Goal: Task Accomplishment & Management: Complete application form

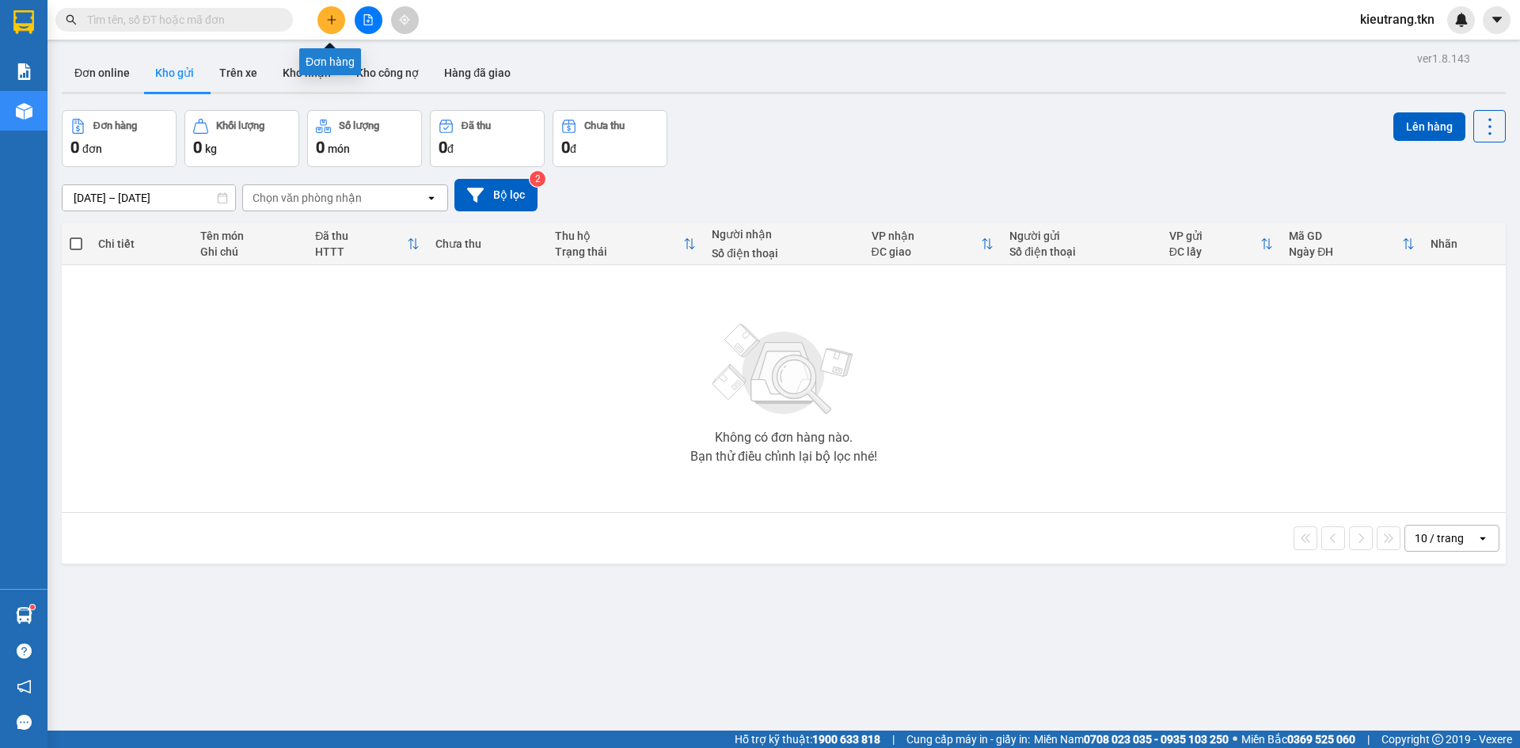
click at [331, 29] on button at bounding box center [331, 20] width 28 height 28
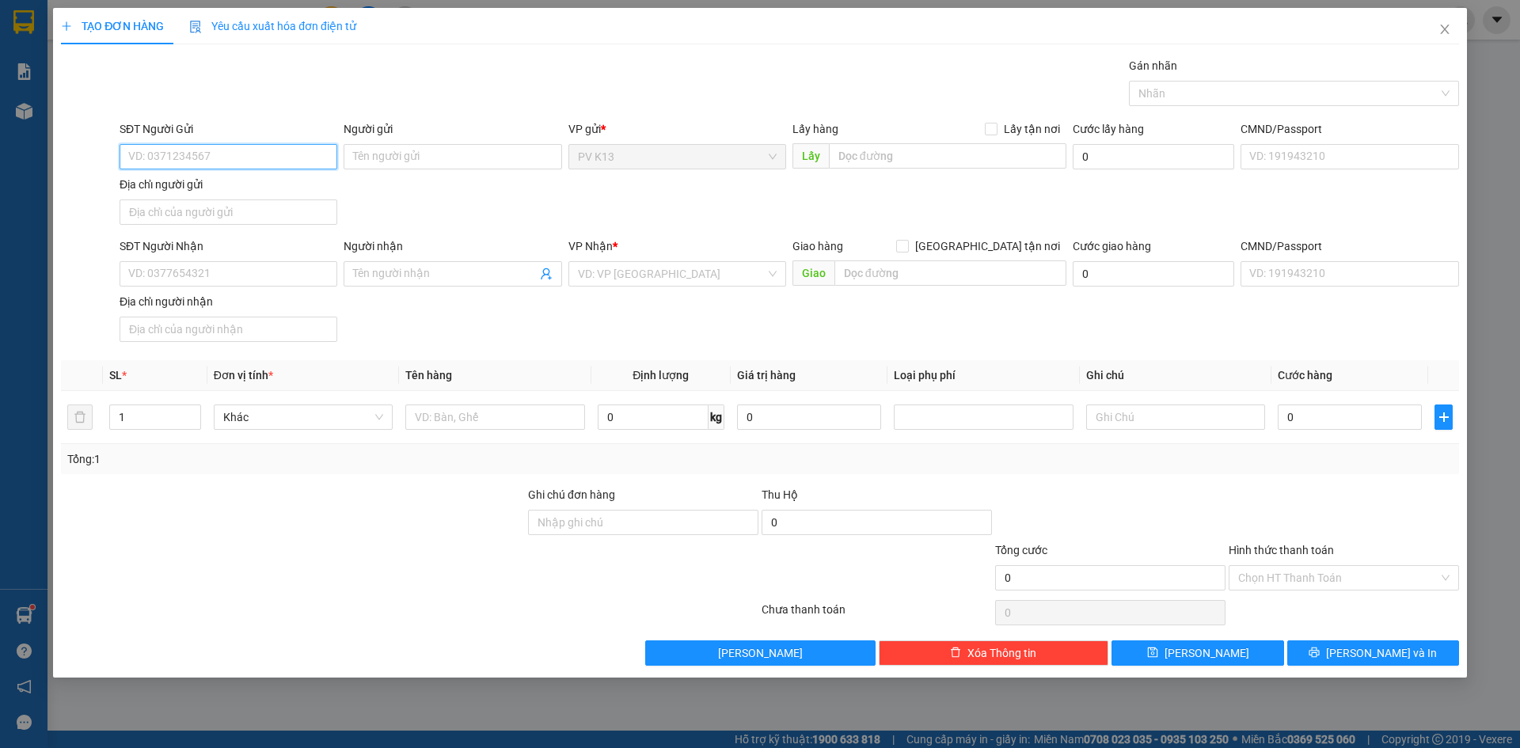
click at [294, 165] on input "SĐT Người Gửi" at bounding box center [229, 156] width 218 height 25
click at [222, 162] on input "SĐT Người Gửi" at bounding box center [229, 156] width 218 height 25
type input "0382897335"
click at [400, 144] on div "Người gửi" at bounding box center [453, 132] width 218 height 24
click at [400, 147] on input "Người gửi" at bounding box center [453, 156] width 218 height 25
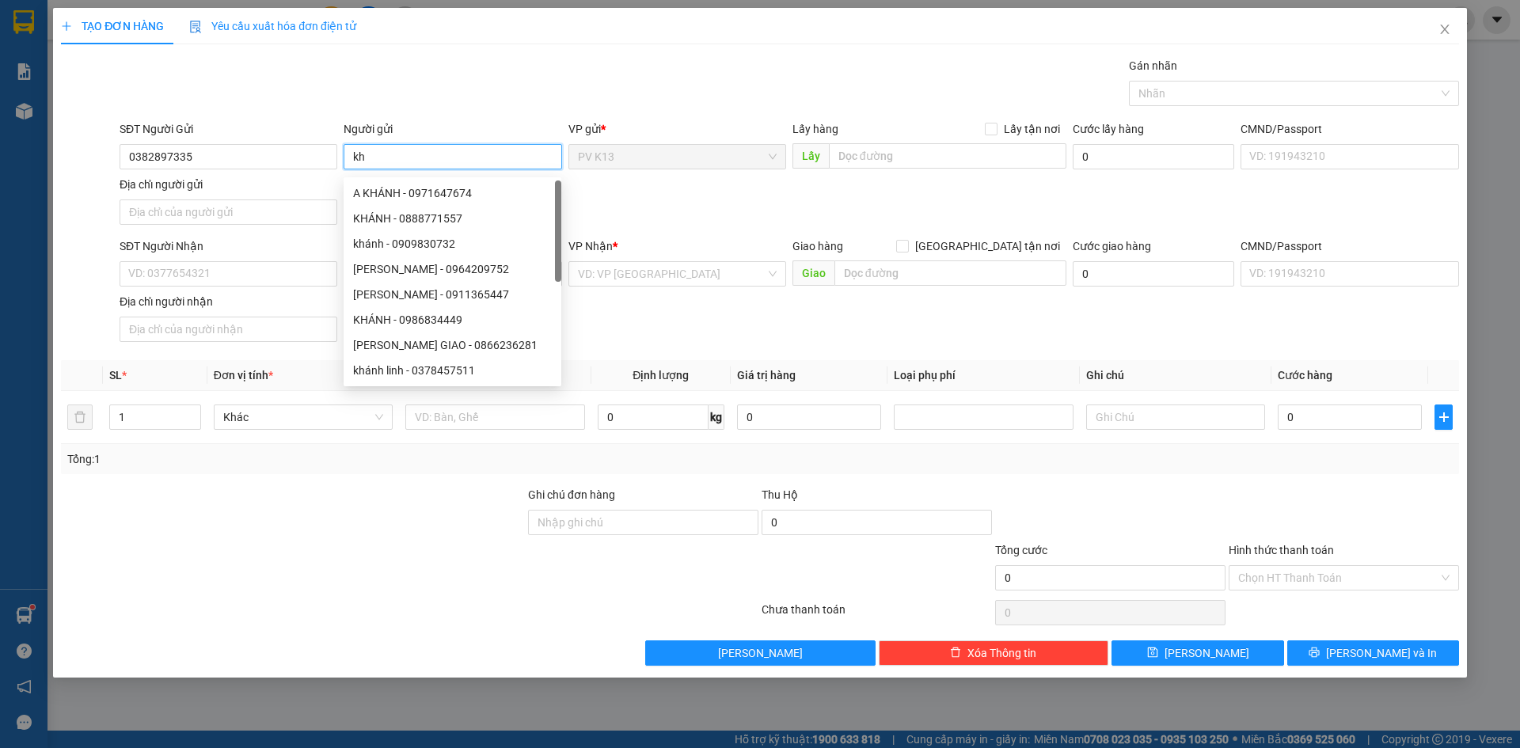
type input "k"
type input "KHÁNH"
click at [228, 286] on input "SĐT Người Nhận" at bounding box center [229, 273] width 218 height 25
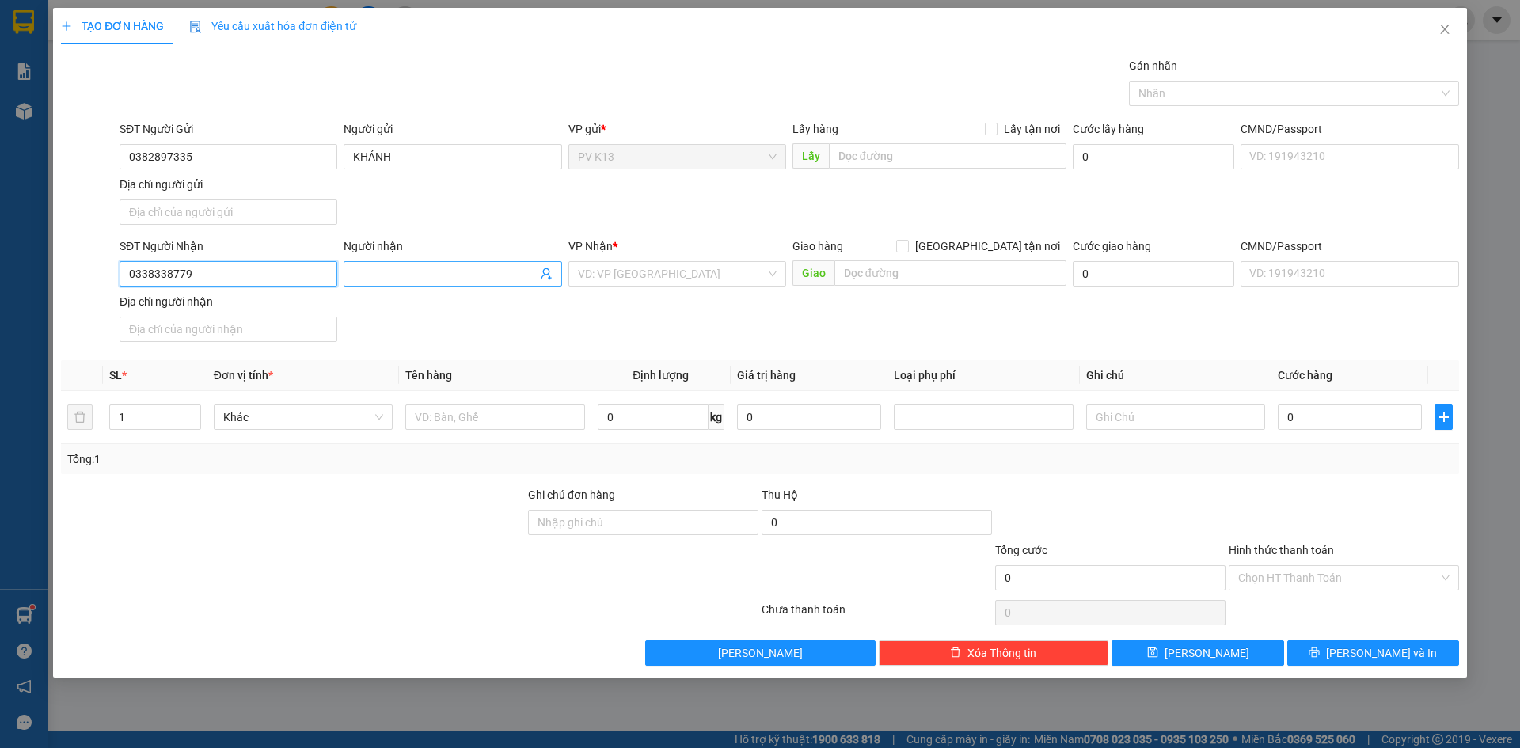
type input "0338338779"
click at [380, 283] on input "Người nhận" at bounding box center [444, 273] width 183 height 17
type input "KHẮC TRI"
click at [614, 286] on input "search" at bounding box center [672, 274] width 188 height 24
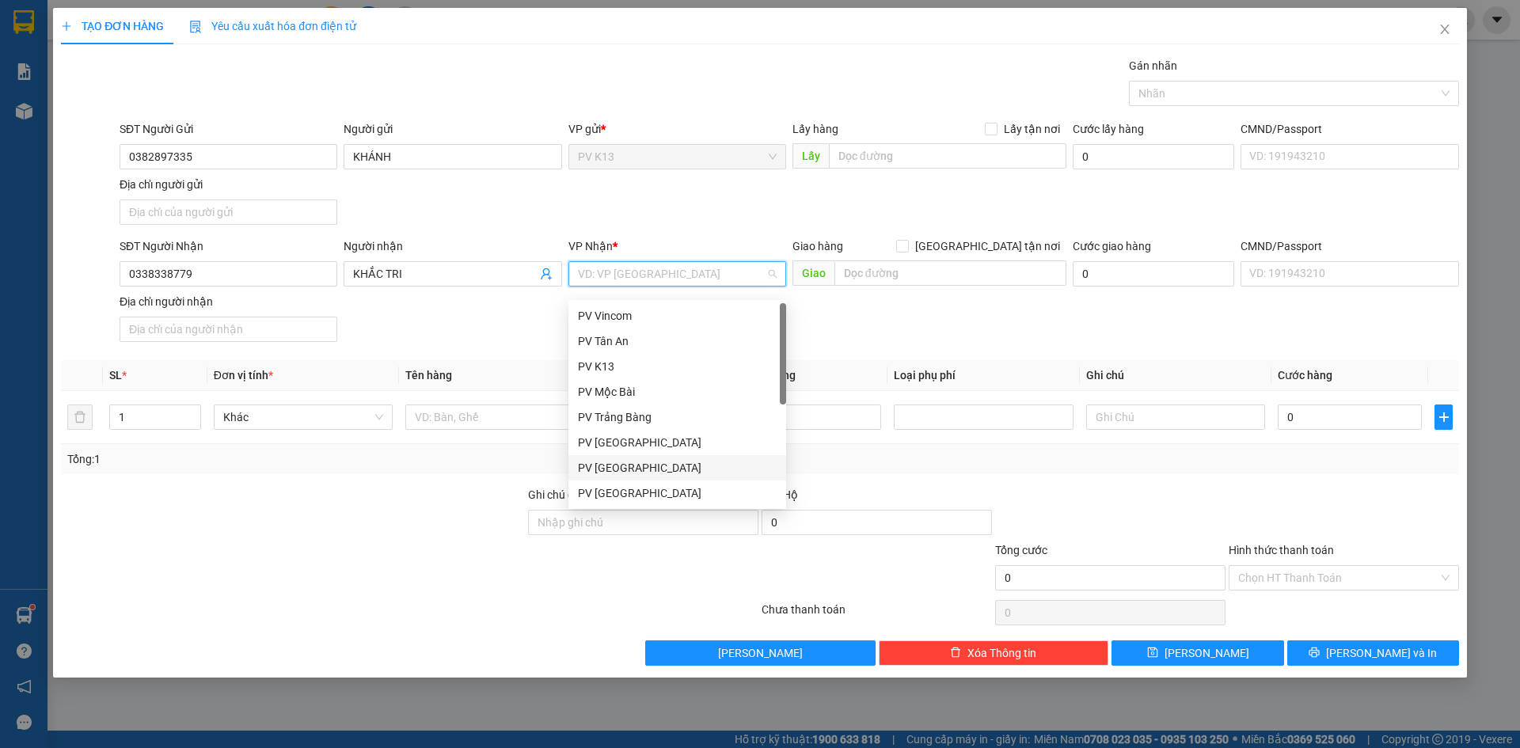
scroll to position [101, 0]
click at [621, 495] on div "PV Q10" at bounding box center [677, 493] width 199 height 17
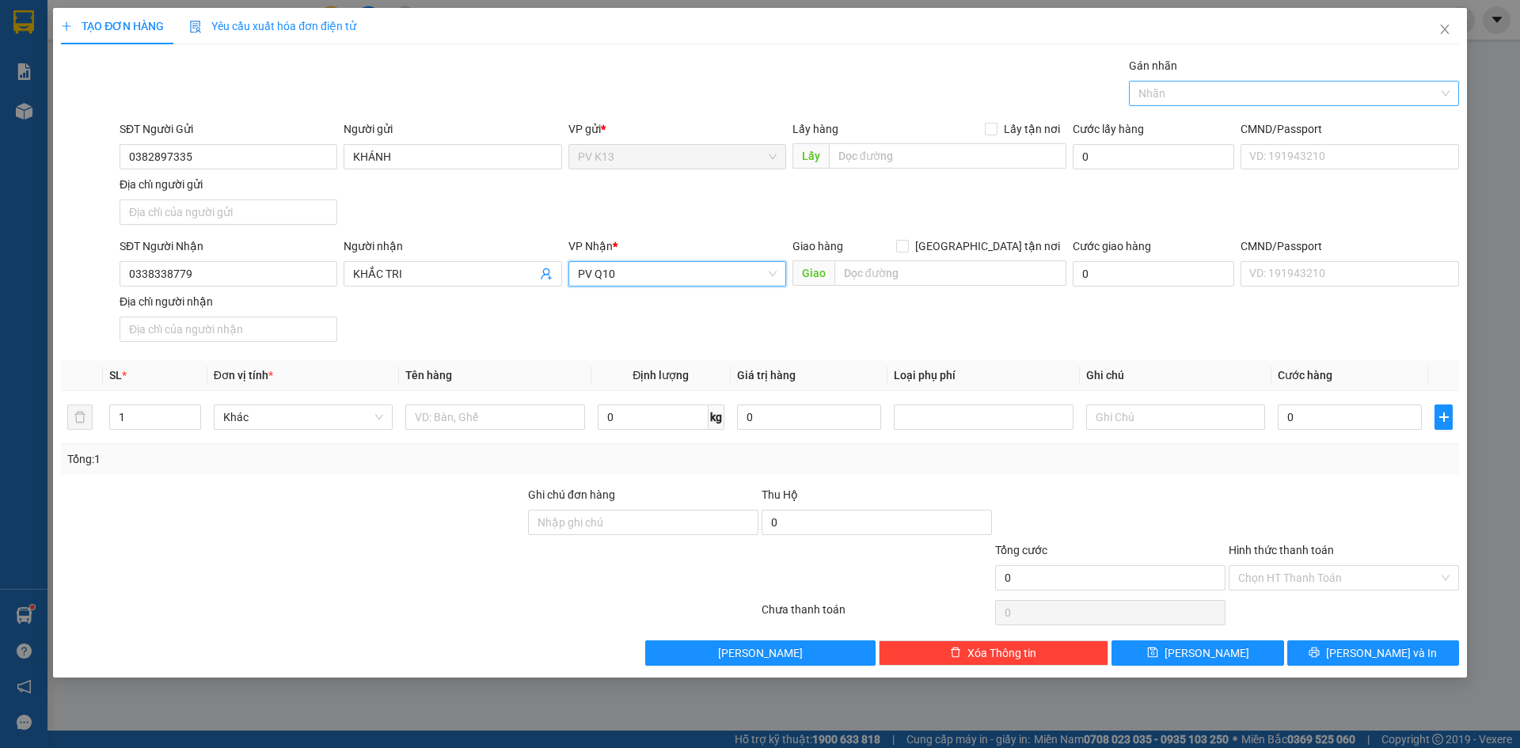
click at [1213, 98] on div at bounding box center [1286, 93] width 306 height 19
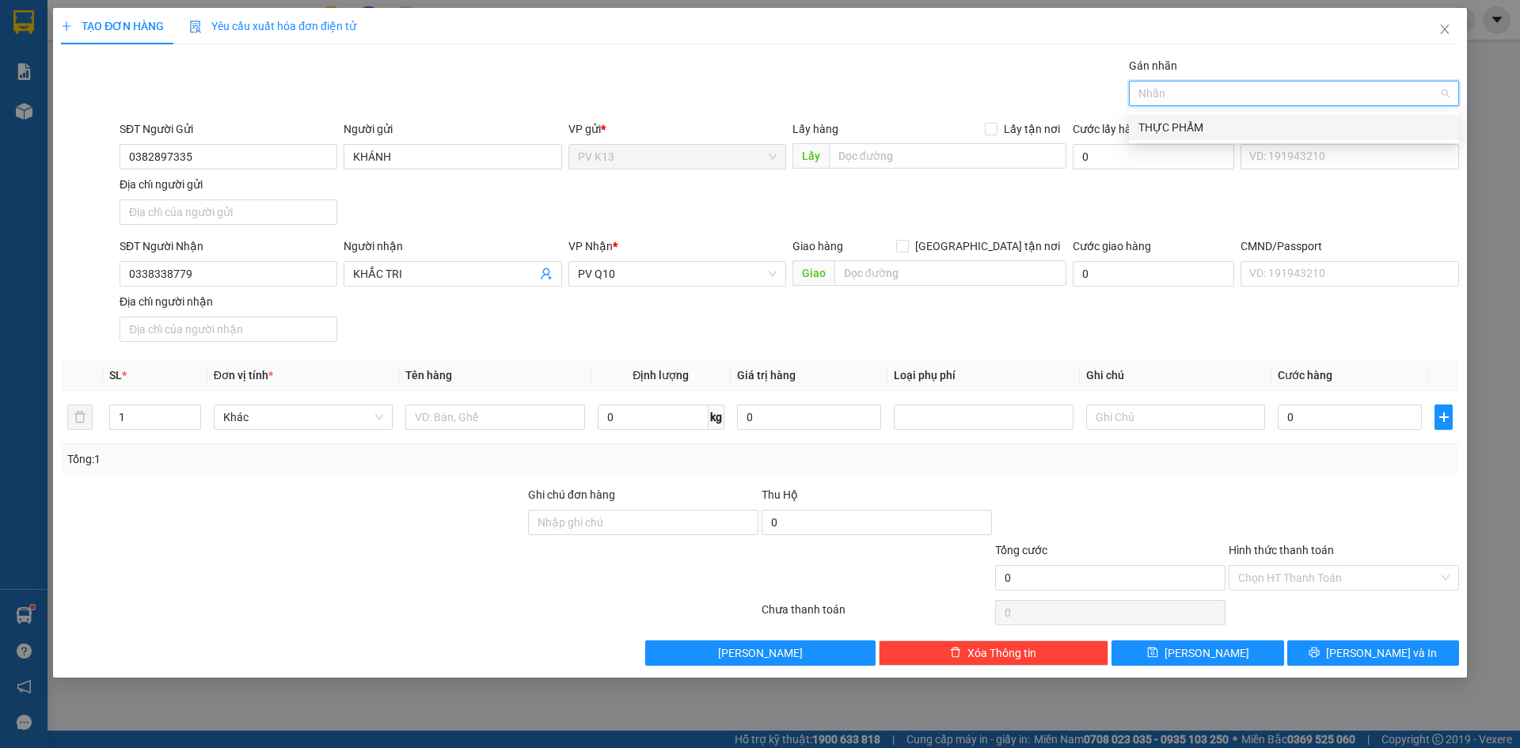
click at [1192, 124] on div "THỰC PHẨM" at bounding box center [1293, 127] width 311 height 17
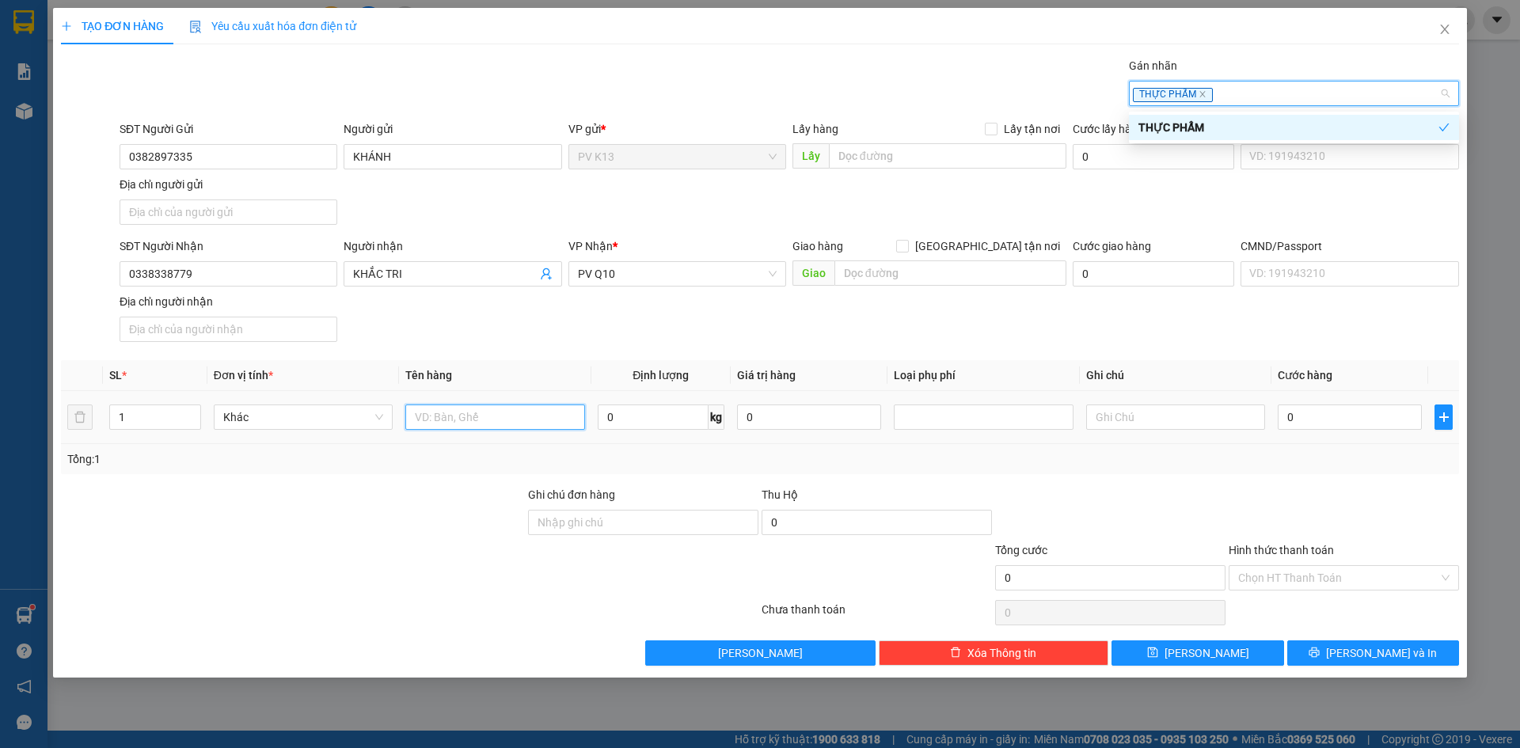
click at [448, 430] on input "text" at bounding box center [494, 417] width 179 height 25
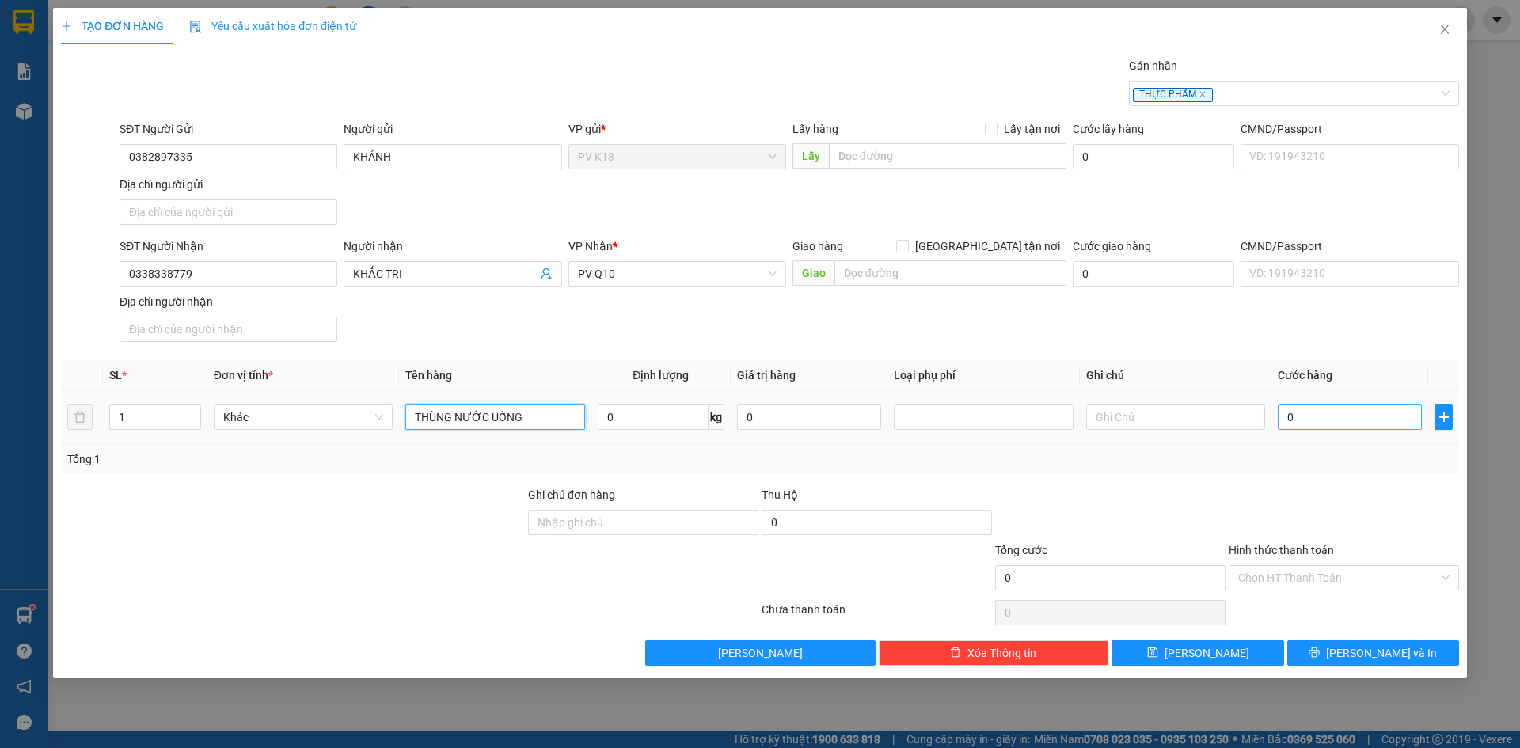
type input "THÙNG NƯỚC UỐNG"
click at [1334, 430] on input "0" at bounding box center [1350, 417] width 144 height 25
type input "005"
type input "5"
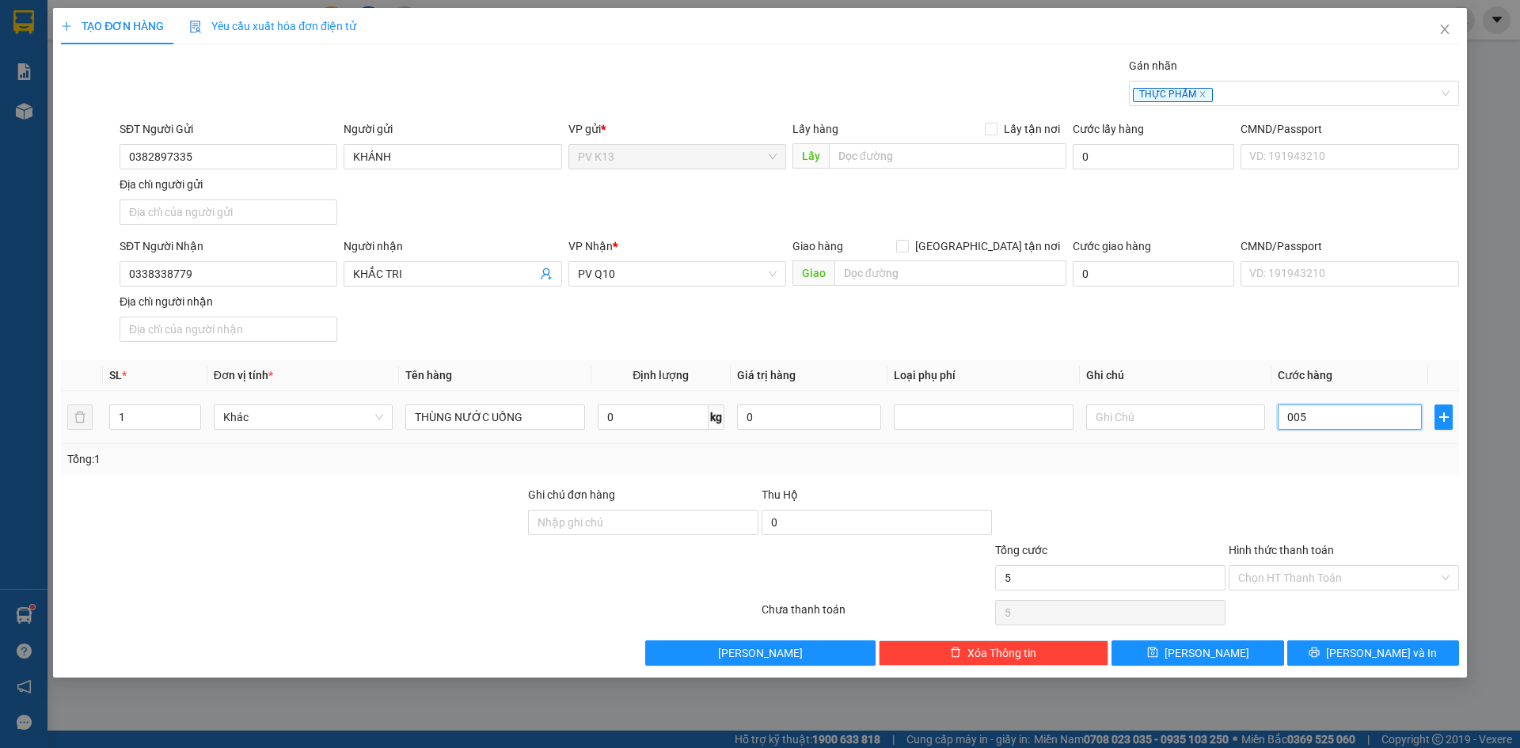
type input "0.050"
type input "50"
type input "50.000"
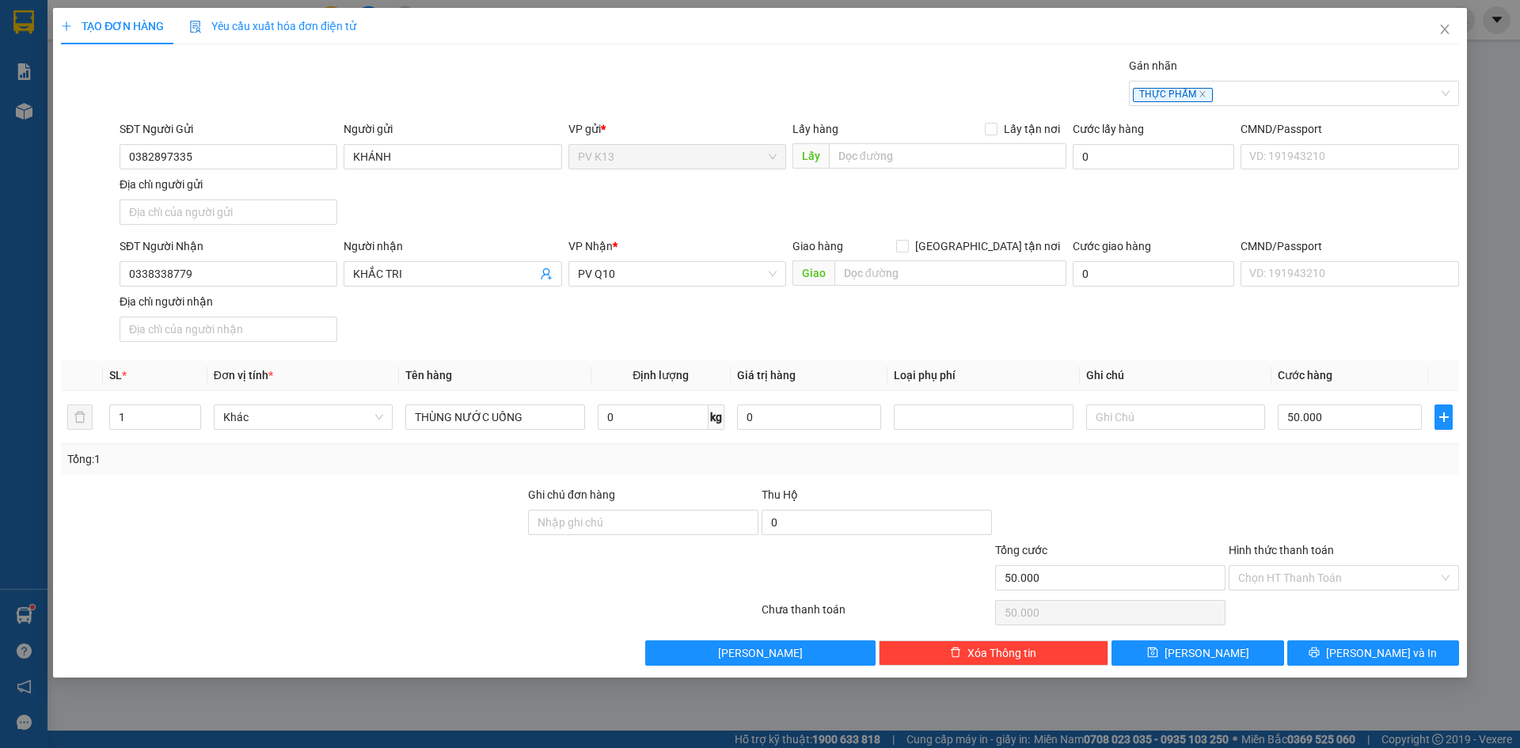
click at [1311, 468] on div "Tổng: 1" at bounding box center [759, 458] width 1385 height 17
click at [1283, 590] on input "Hình thức thanh toán" at bounding box center [1338, 578] width 200 height 24
click at [1272, 627] on div "Tại văn phòng" at bounding box center [1343, 629] width 211 height 17
type input "0"
click at [1338, 666] on button "[PERSON_NAME] và In" at bounding box center [1373, 652] width 172 height 25
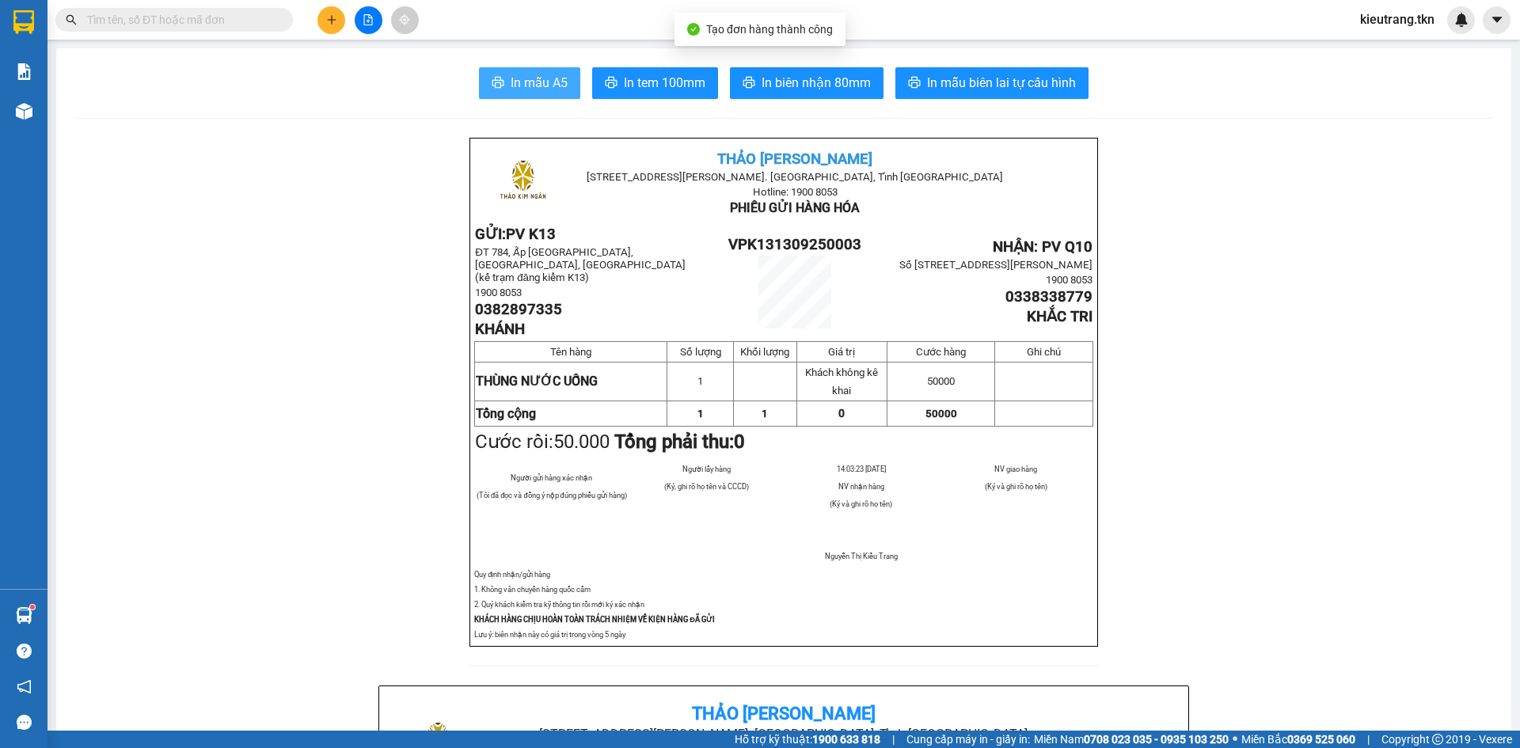
click at [533, 93] on button "In mẫu A5" at bounding box center [529, 83] width 101 height 32
click at [519, 73] on span "In mẫu A5" at bounding box center [539, 83] width 57 height 20
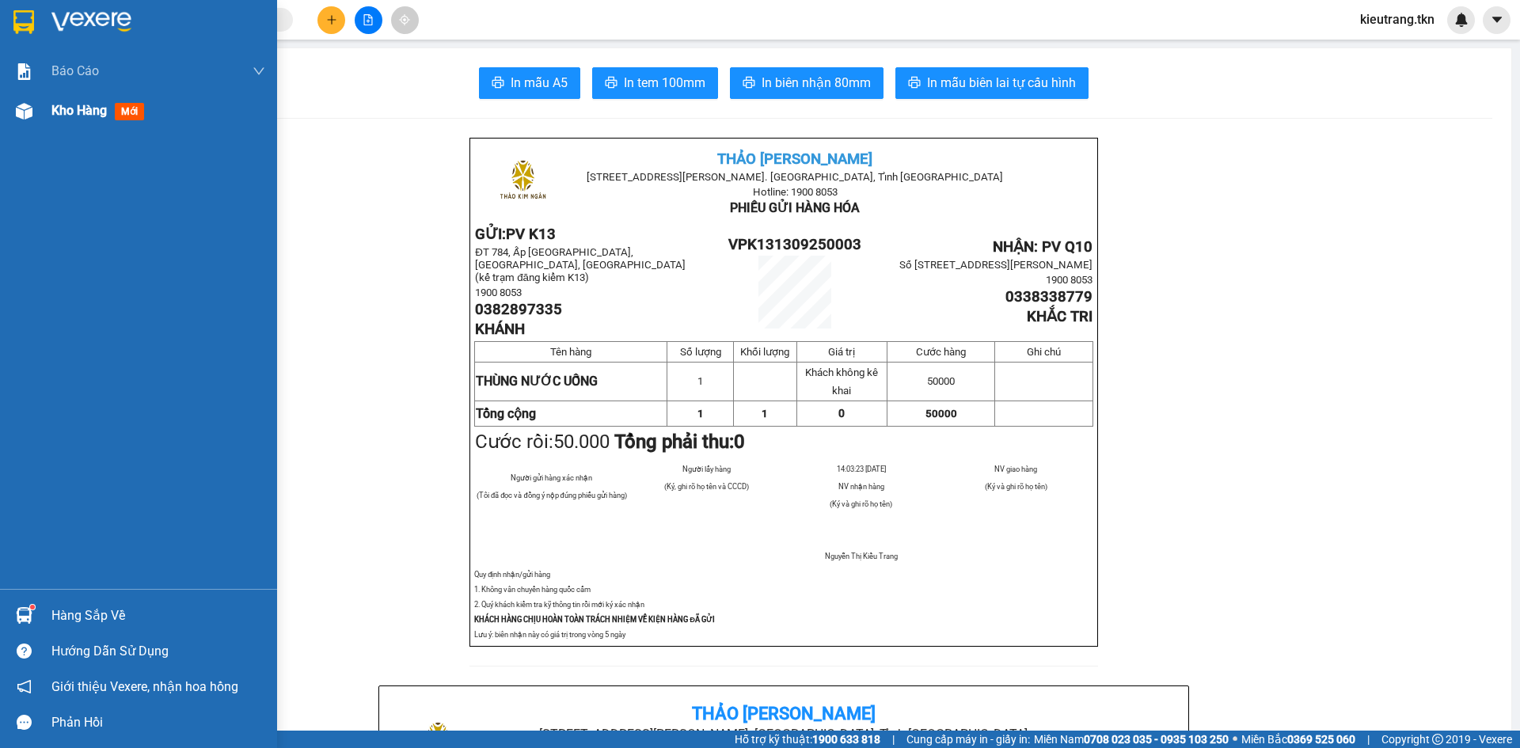
click at [67, 101] on div "Kho hàng mới" at bounding box center [100, 111] width 99 height 20
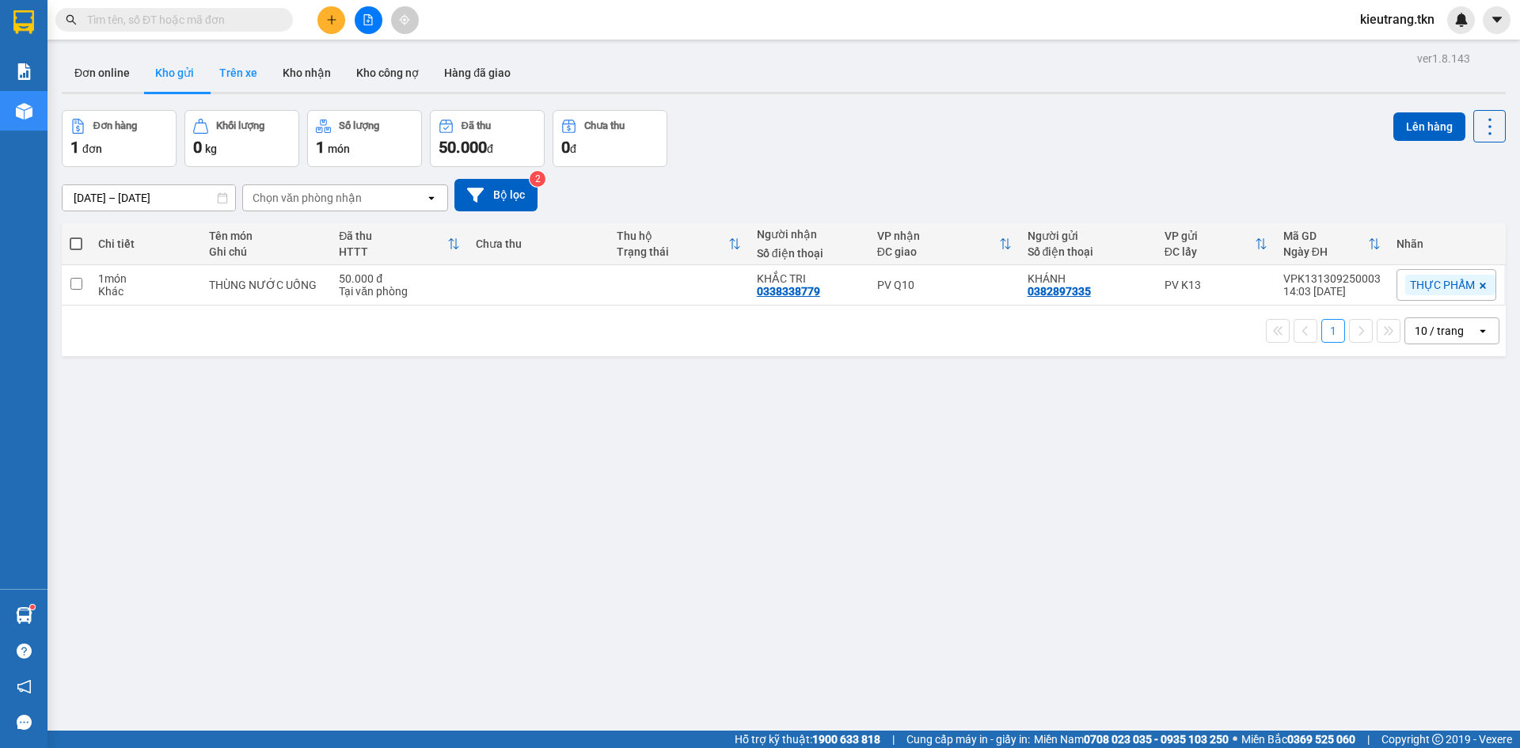
click at [241, 64] on button "Trên xe" at bounding box center [238, 73] width 63 height 38
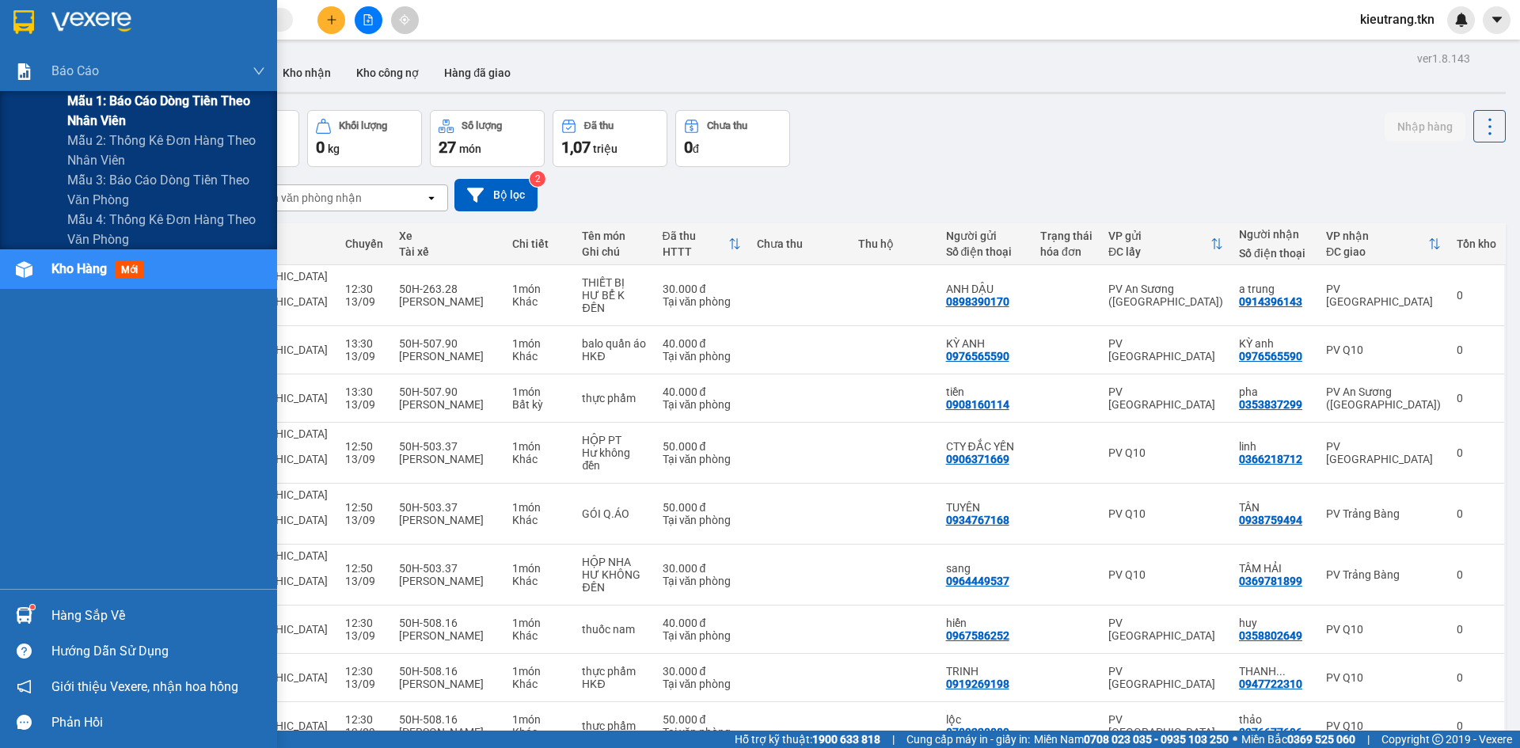
click at [120, 111] on span "Mẫu 1: Báo cáo dòng tiền theo nhân viên" at bounding box center [166, 111] width 198 height 40
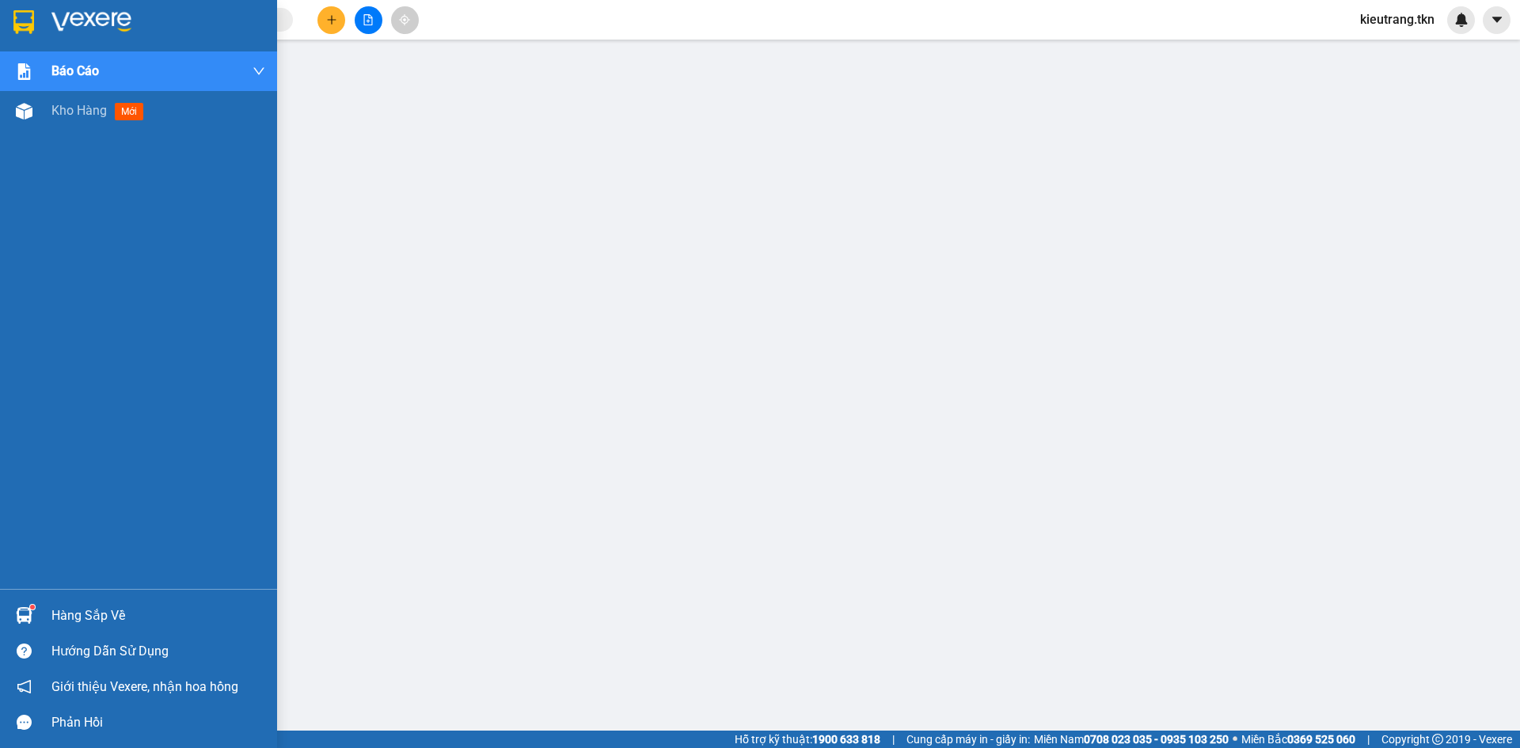
click at [44, 610] on div "Hàng sắp về" at bounding box center [138, 616] width 277 height 36
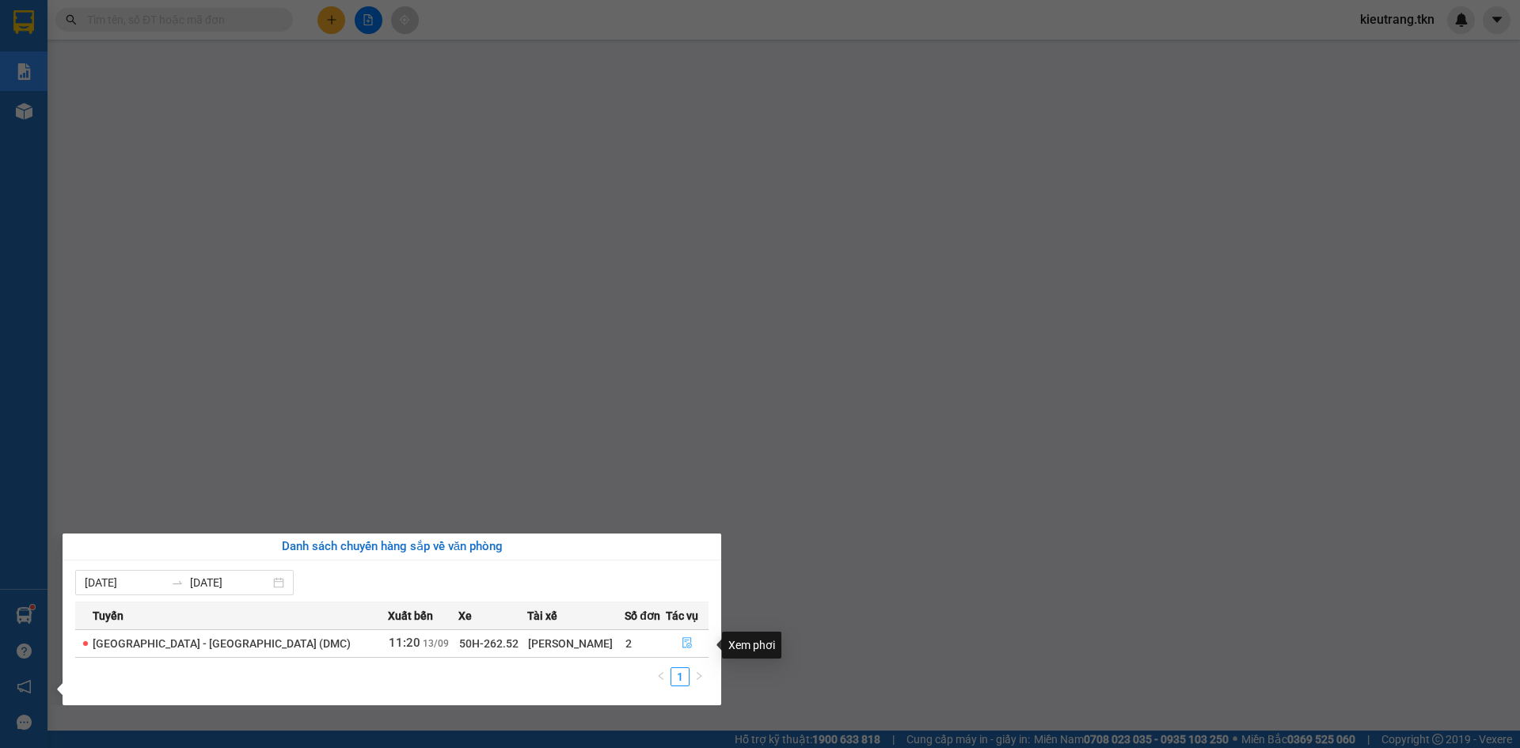
click at [682, 642] on icon "file-done" at bounding box center [687, 642] width 11 height 11
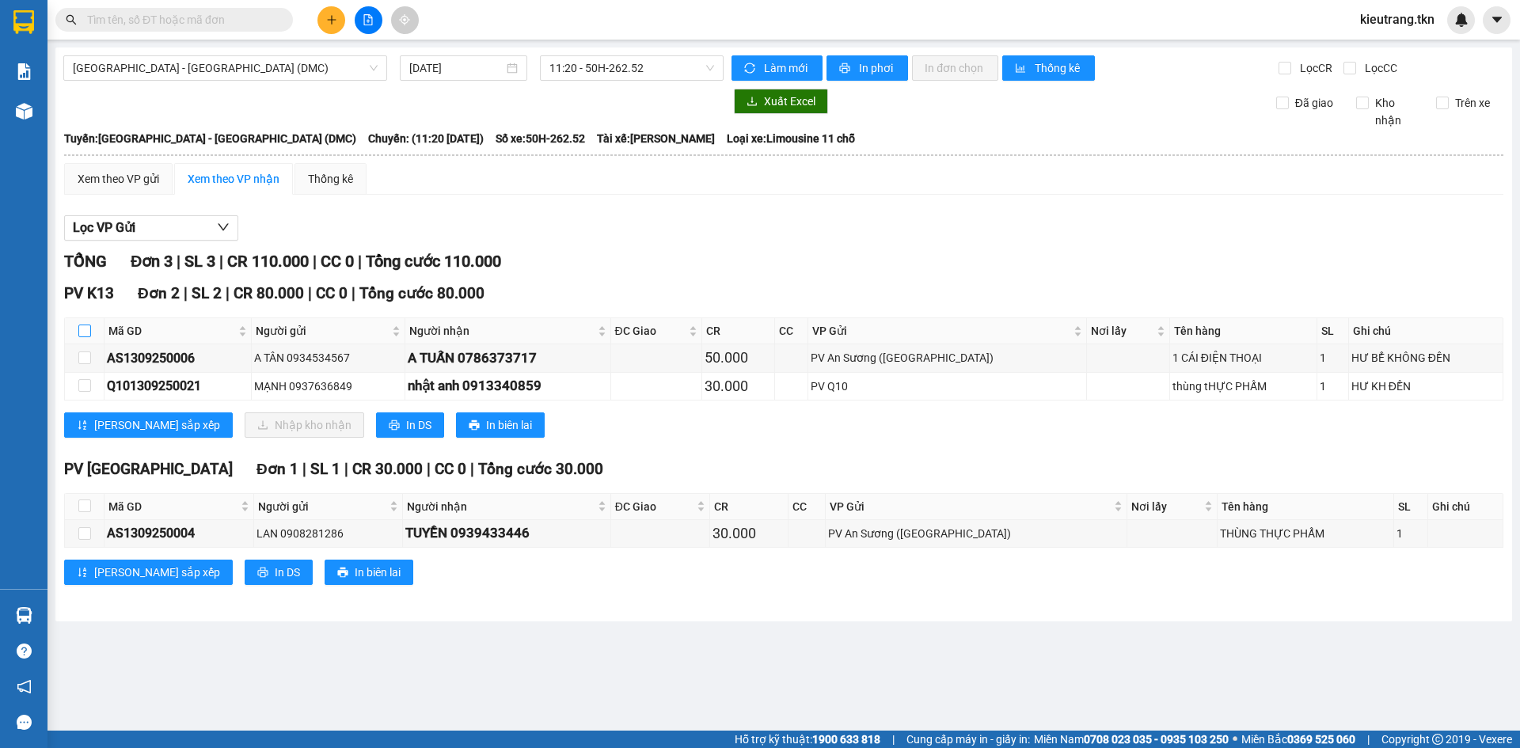
click at [87, 336] on input "checkbox" at bounding box center [84, 331] width 13 height 13
checkbox input "true"
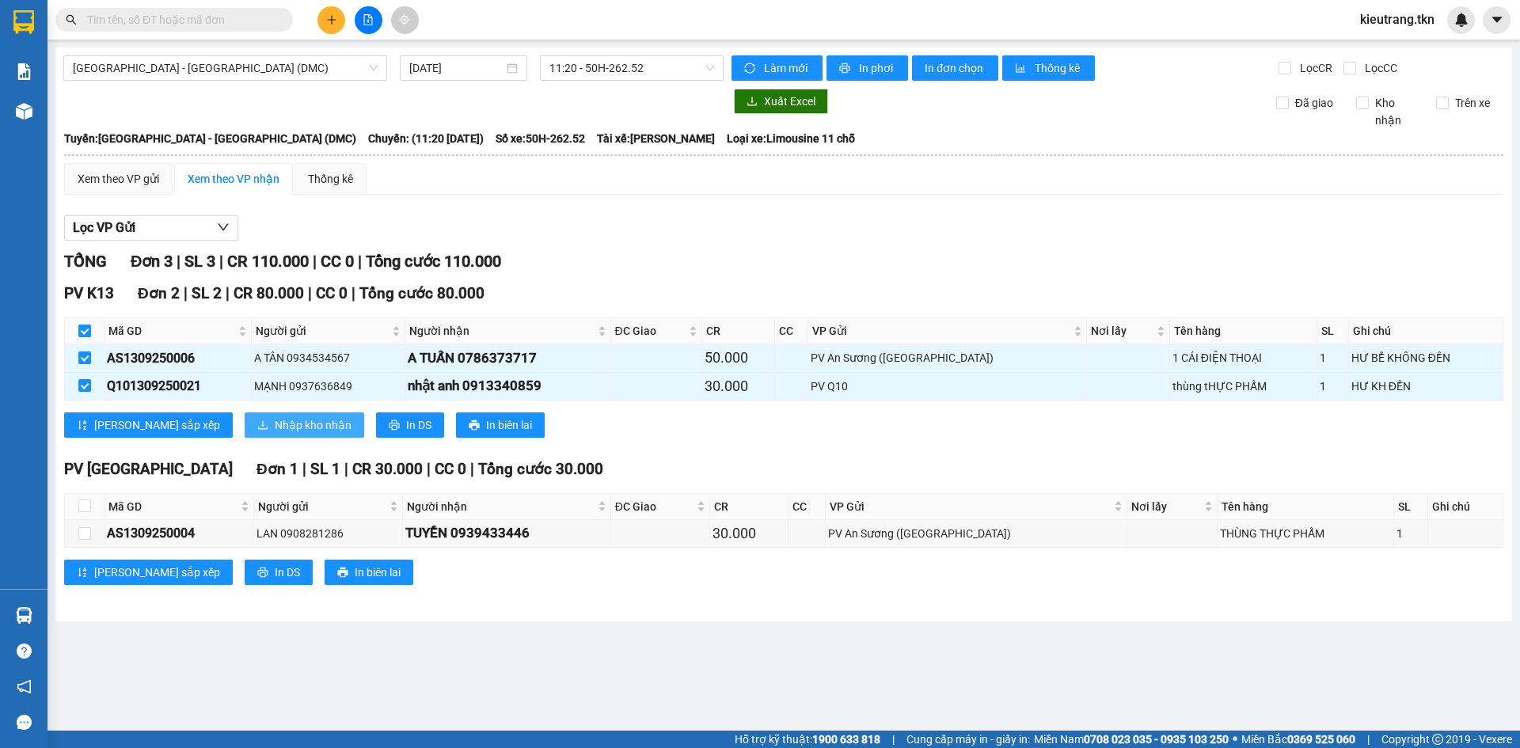
click at [275, 424] on span "Nhập kho nhận" at bounding box center [313, 424] width 77 height 17
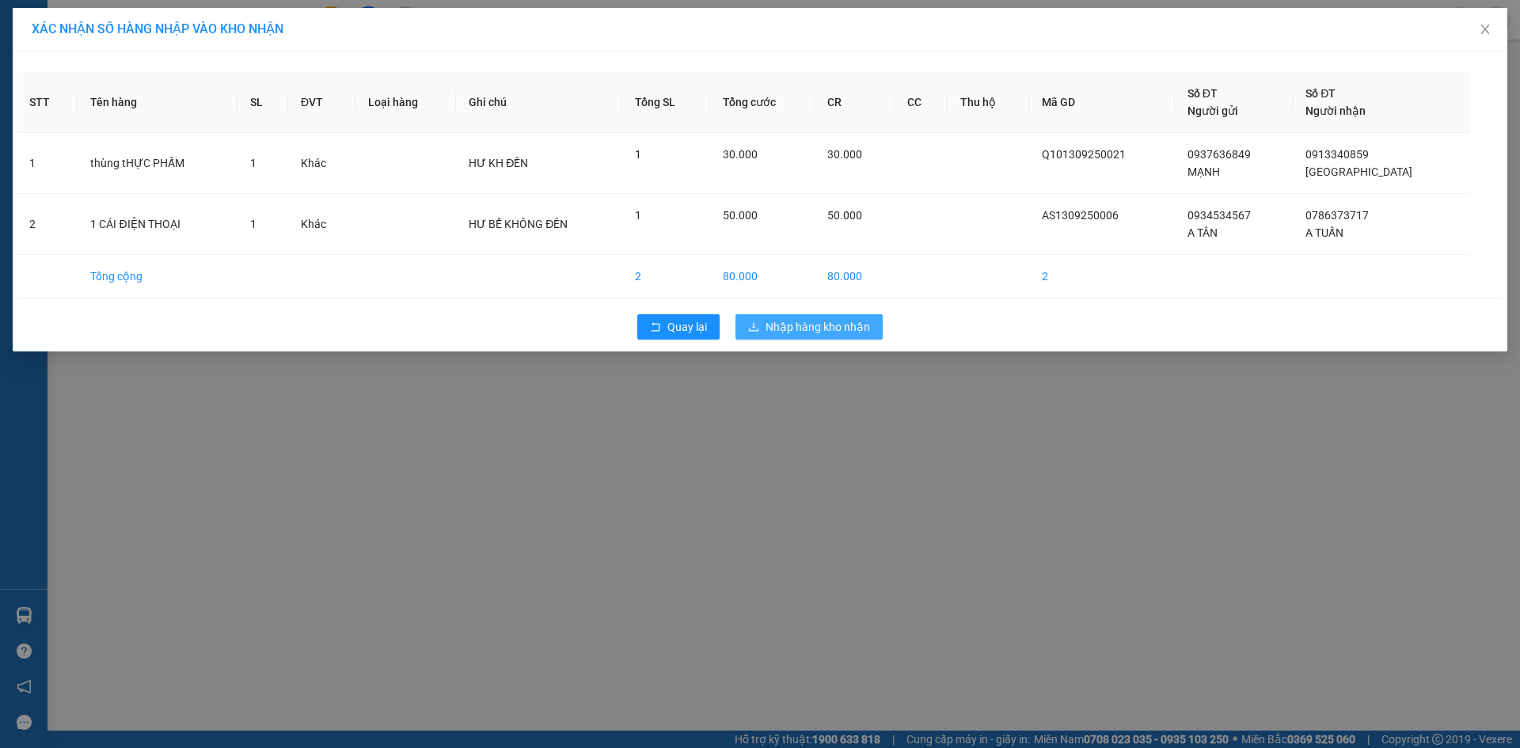
click at [824, 334] on span "Nhập hàng kho nhận" at bounding box center [818, 326] width 105 height 17
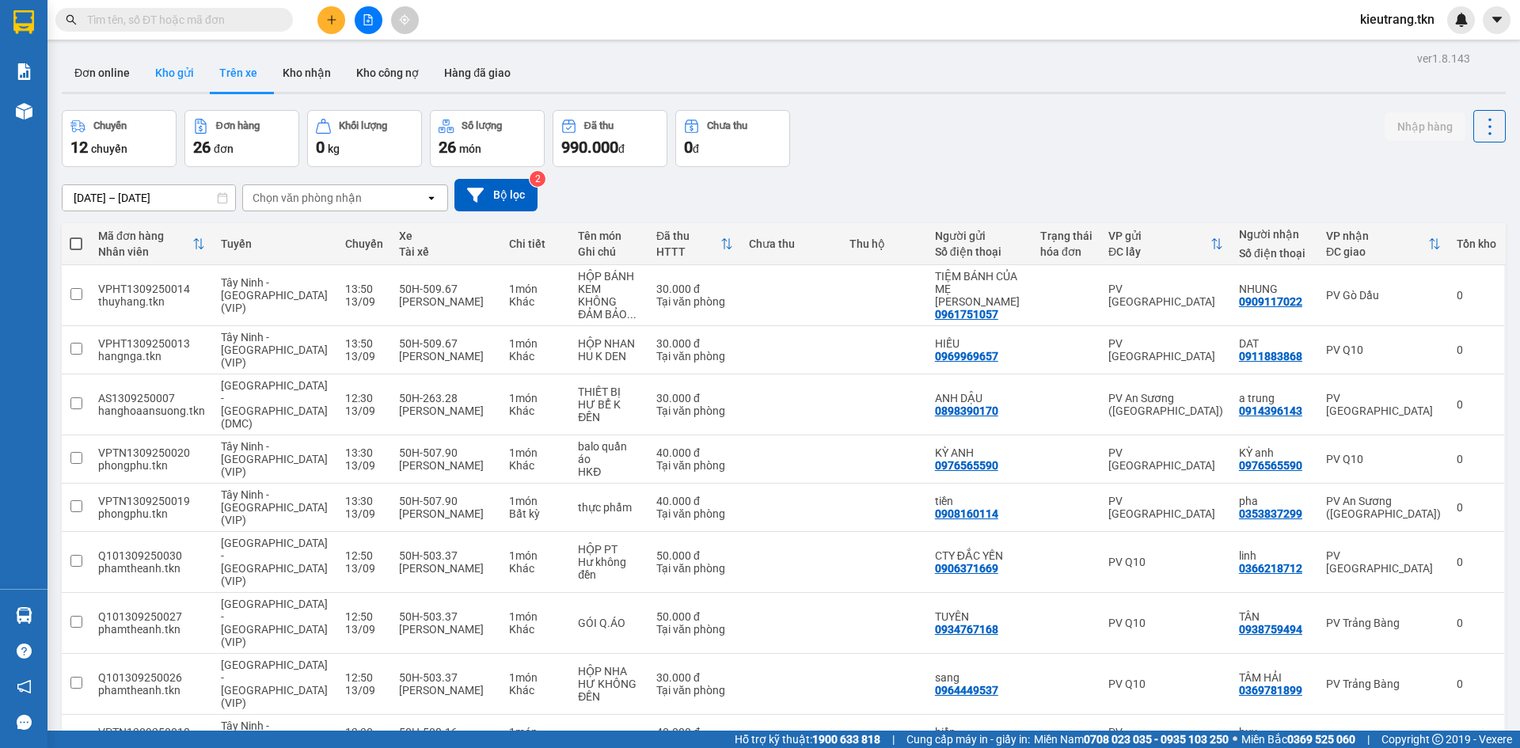
click at [191, 74] on button "Kho gửi" at bounding box center [175, 73] width 64 height 38
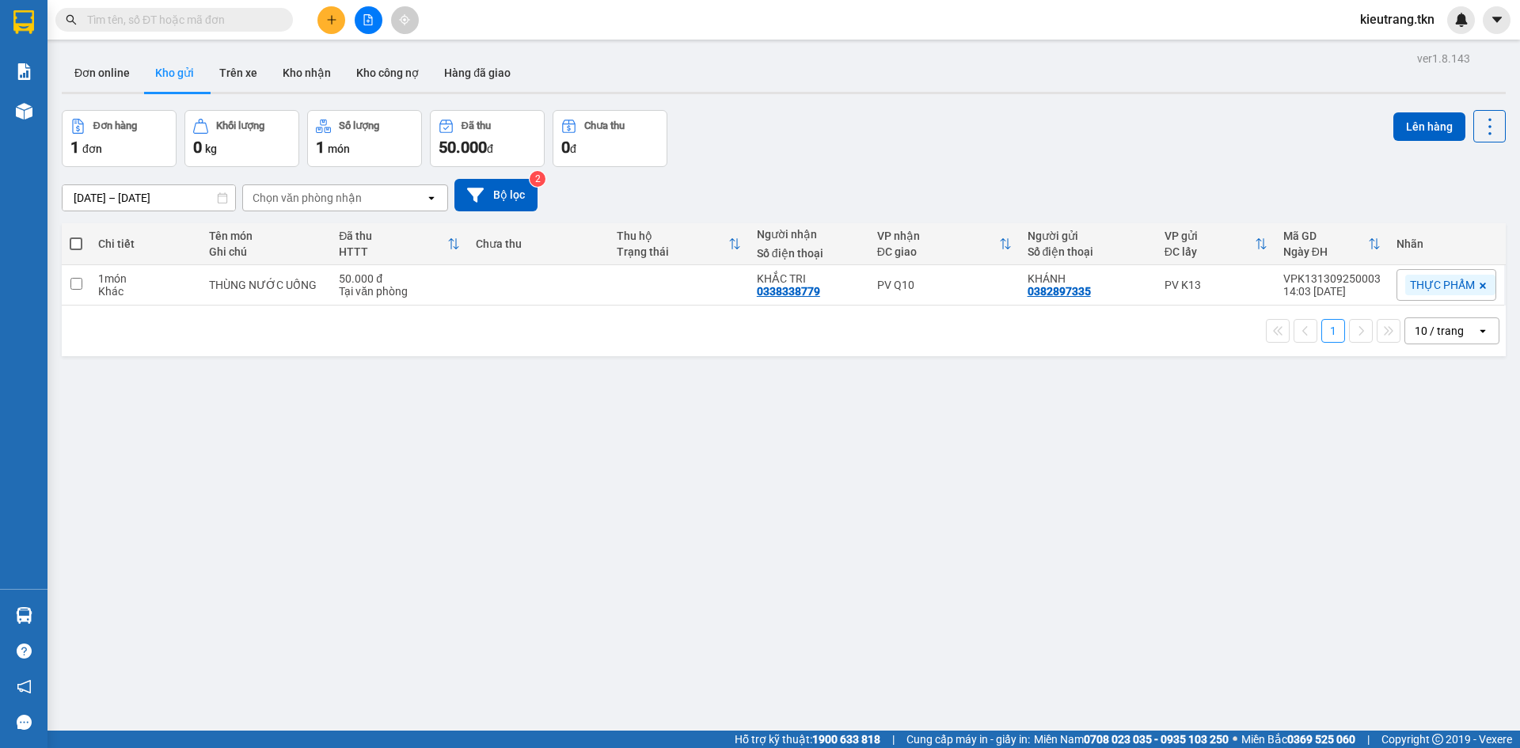
click at [78, 250] on span at bounding box center [76, 244] width 13 height 13
click at [76, 236] on input "checkbox" at bounding box center [76, 236] width 0 height 0
checkbox input "true"
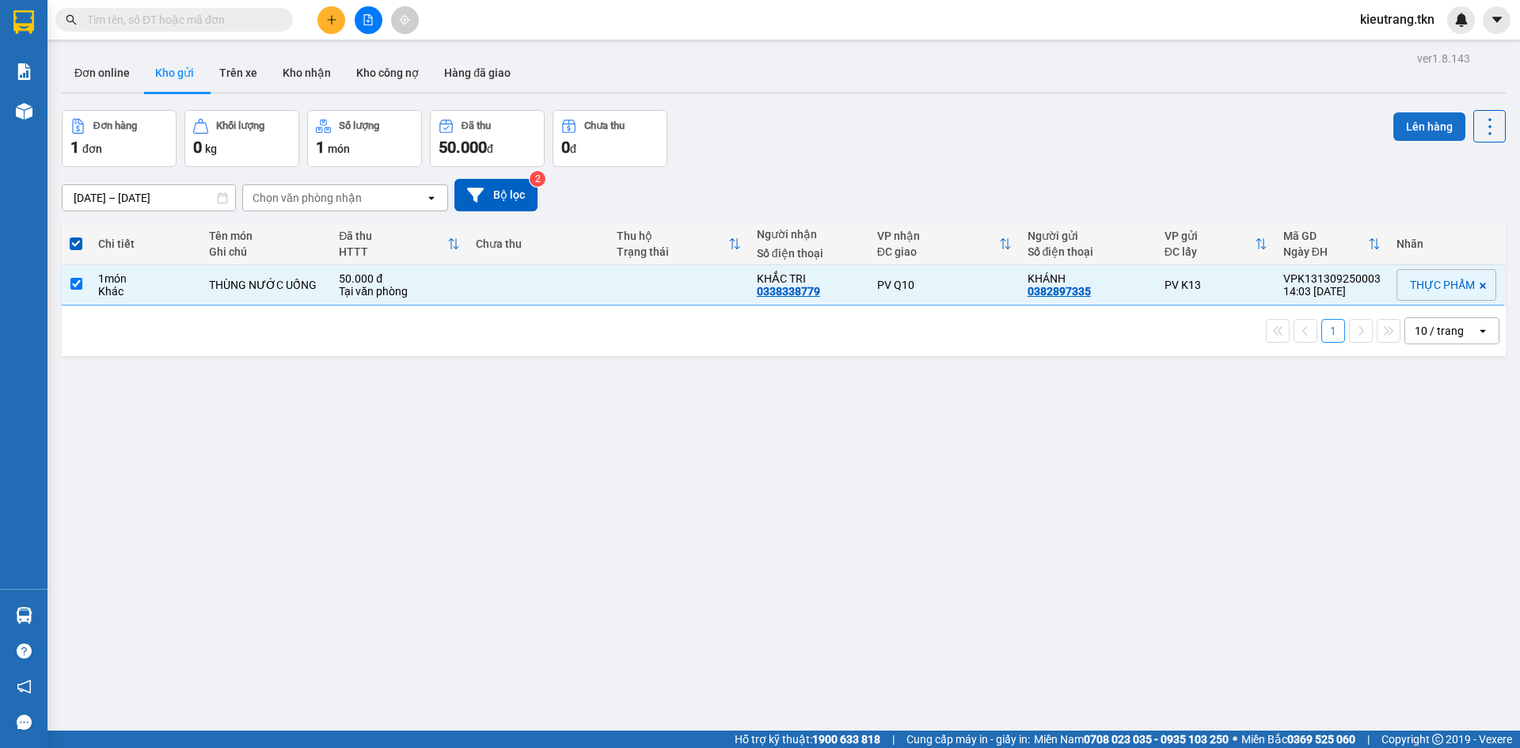
click at [1412, 116] on button "Lên hàng" at bounding box center [1429, 126] width 72 height 29
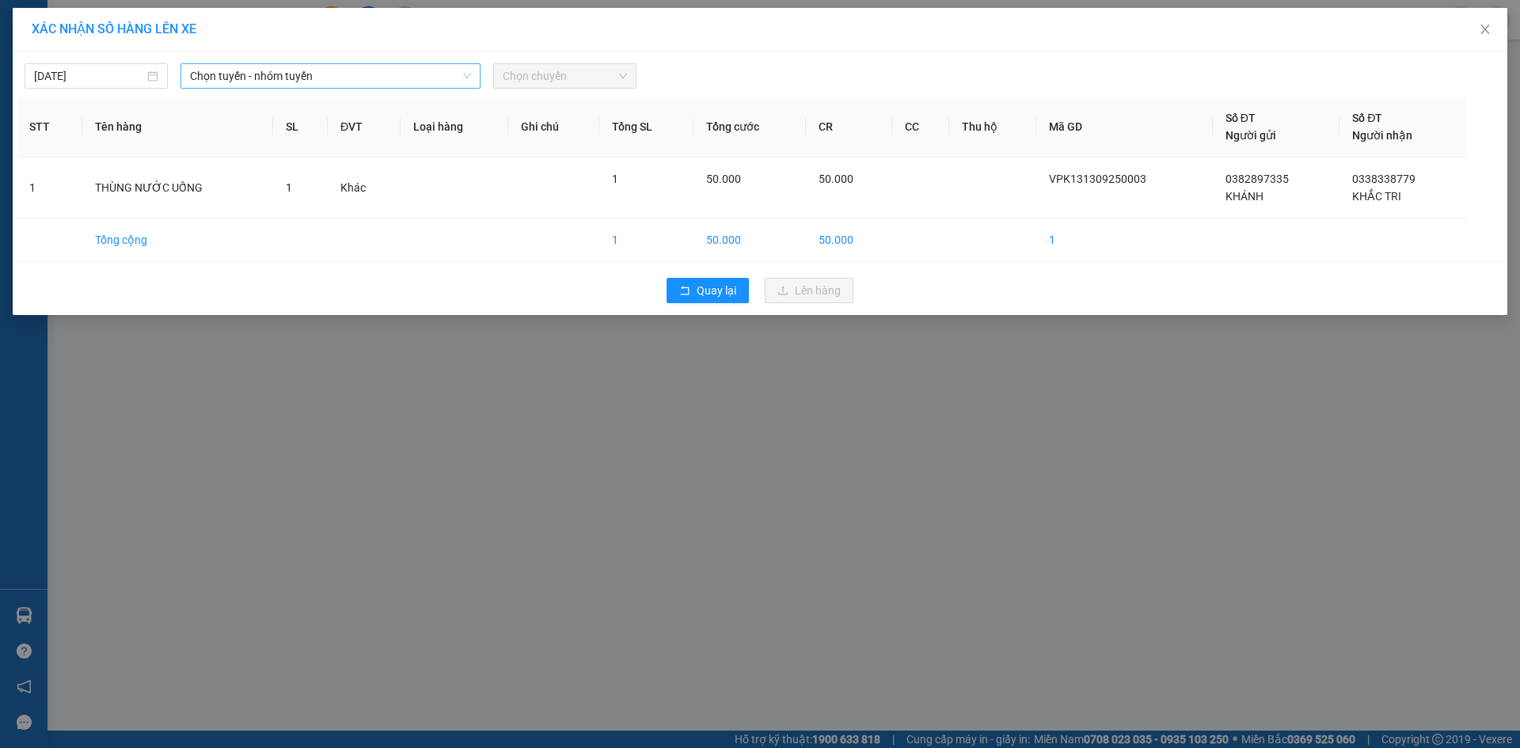
click at [363, 80] on span "Chọn tuyến - nhóm tuyến" at bounding box center [330, 76] width 281 height 24
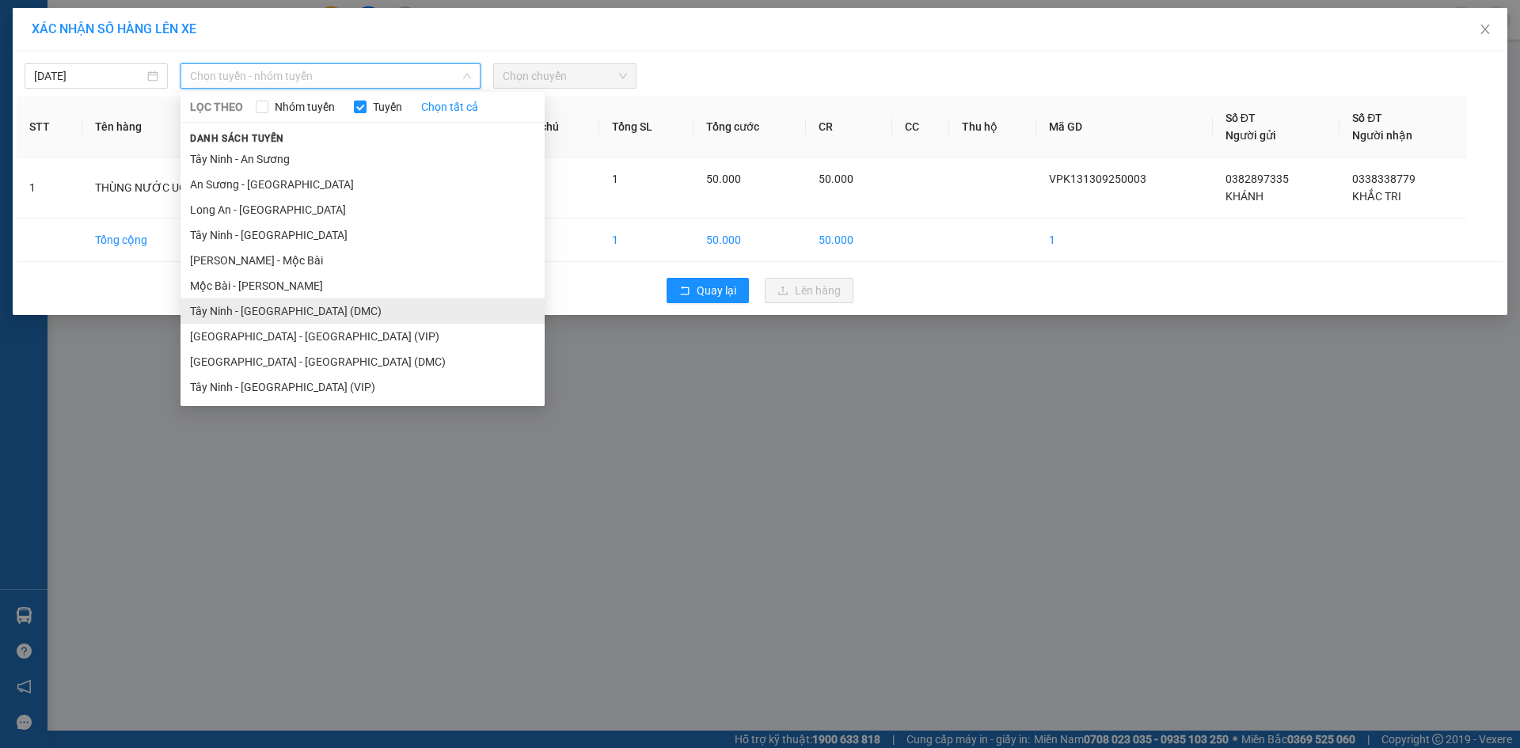
click at [309, 318] on li "Tây Ninh - [GEOGRAPHIC_DATA] (DMC)" at bounding box center [363, 310] width 364 height 25
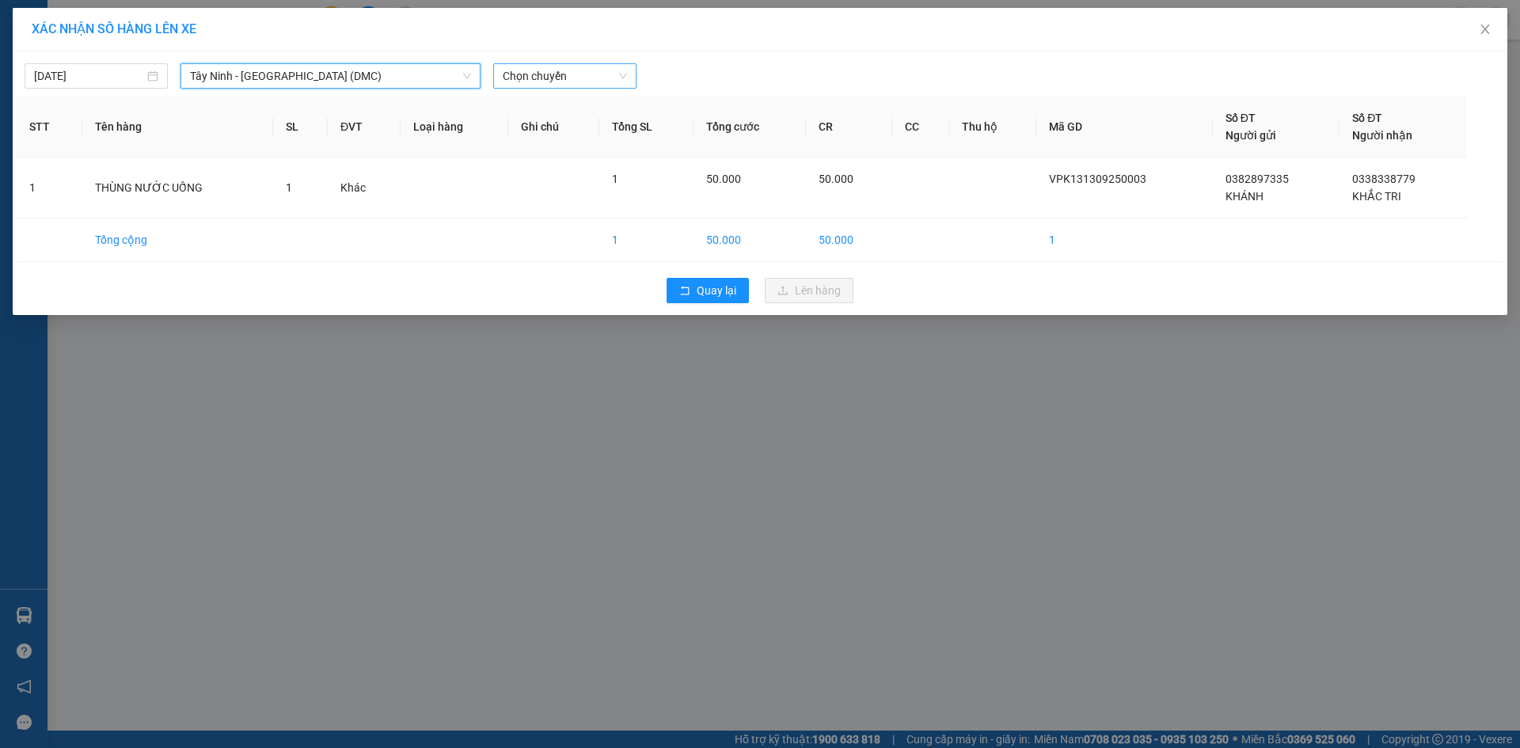
click at [542, 78] on span "Chọn chuyến" at bounding box center [565, 76] width 124 height 24
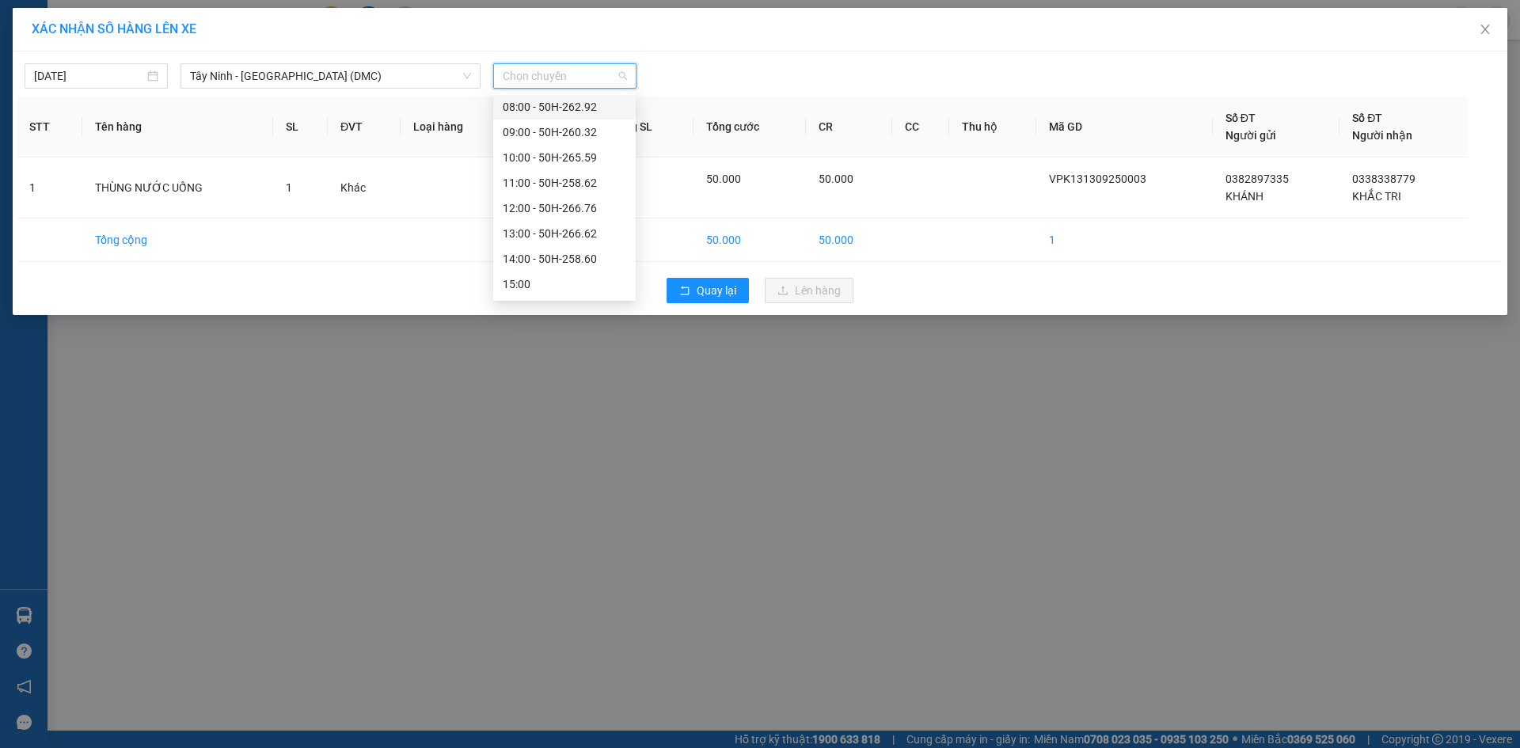
scroll to position [158, 0]
click at [560, 249] on div "14:00 - 50H-258.60" at bounding box center [565, 253] width 124 height 17
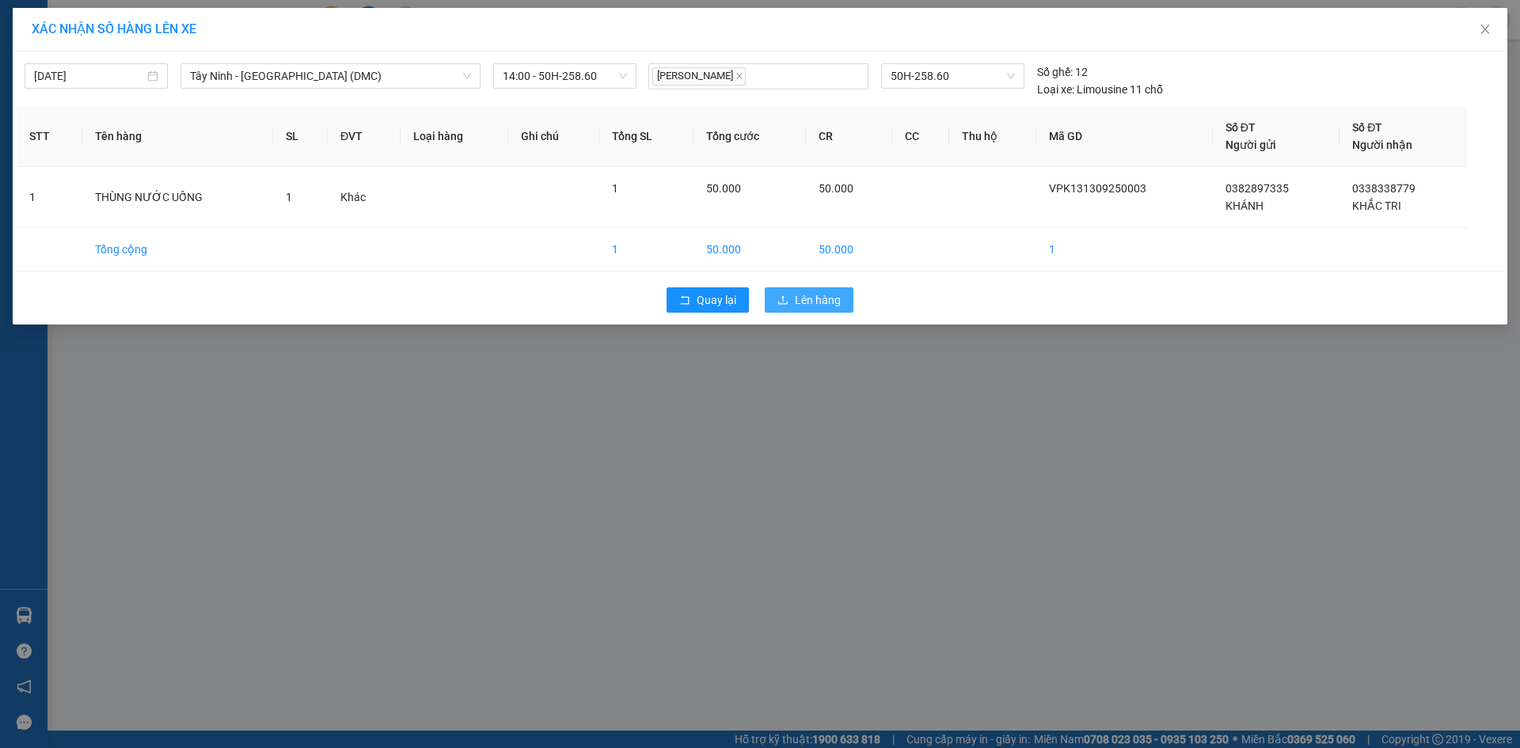
click at [833, 306] on span "Lên hàng" at bounding box center [818, 299] width 46 height 17
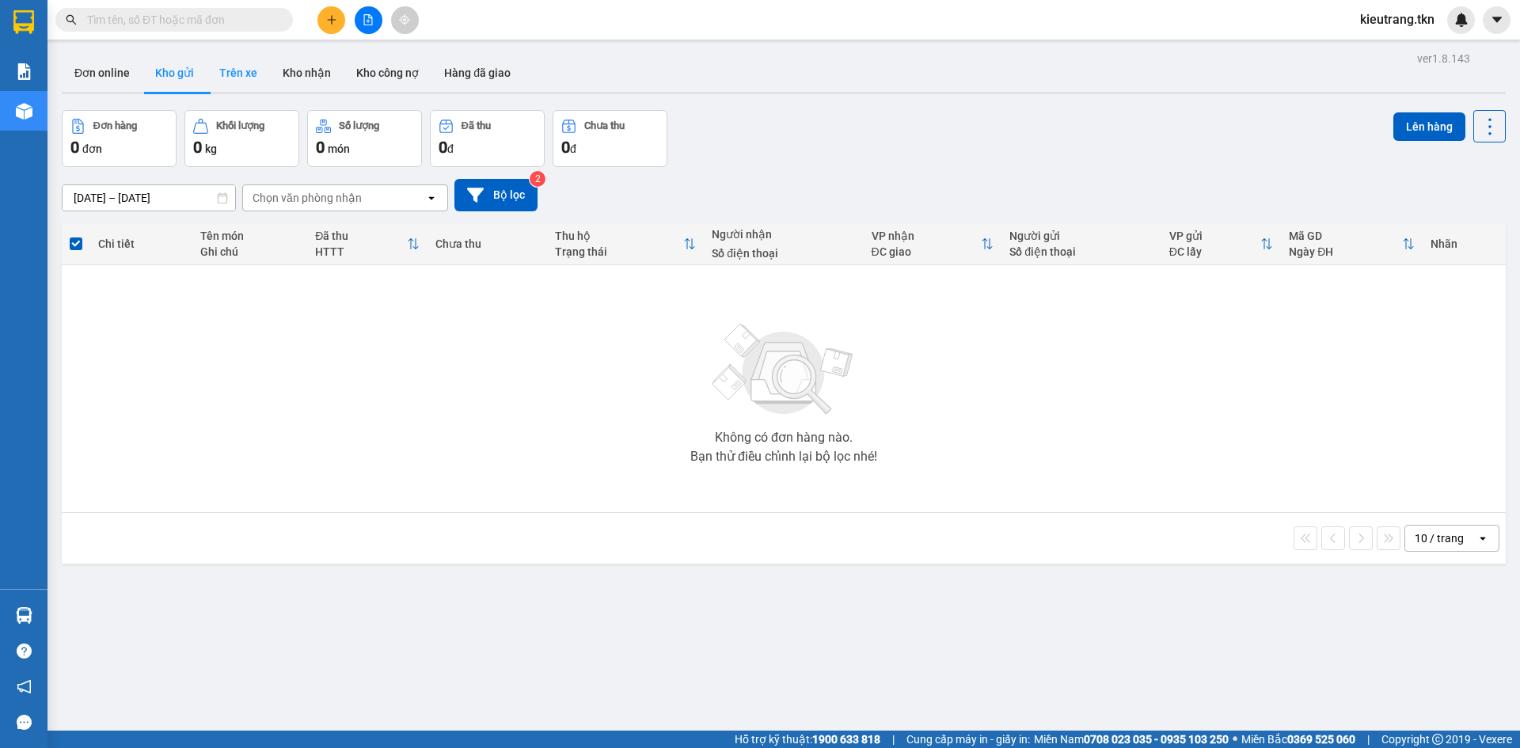
click at [241, 66] on button "Trên xe" at bounding box center [238, 73] width 63 height 38
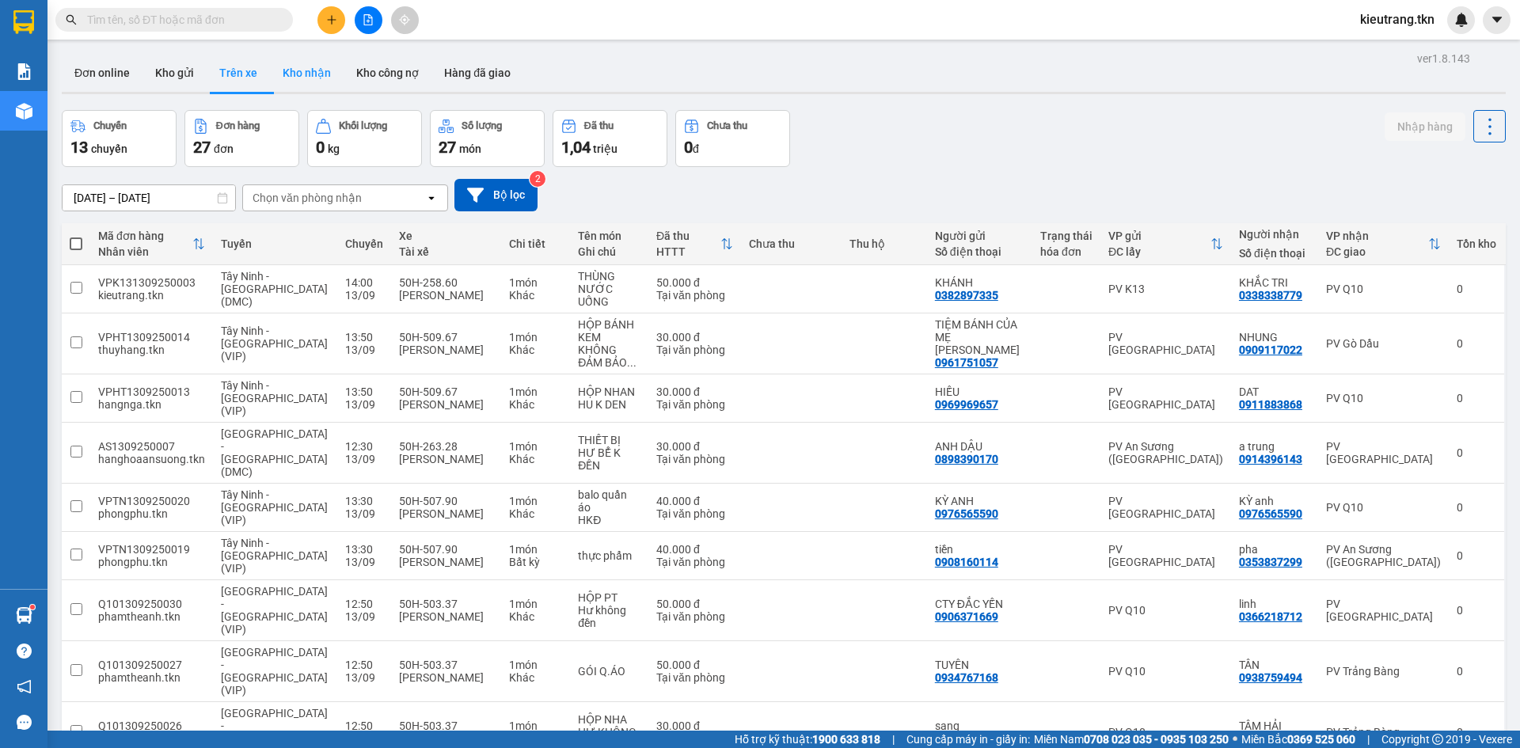
click at [314, 77] on button "Kho nhận" at bounding box center [307, 73] width 74 height 38
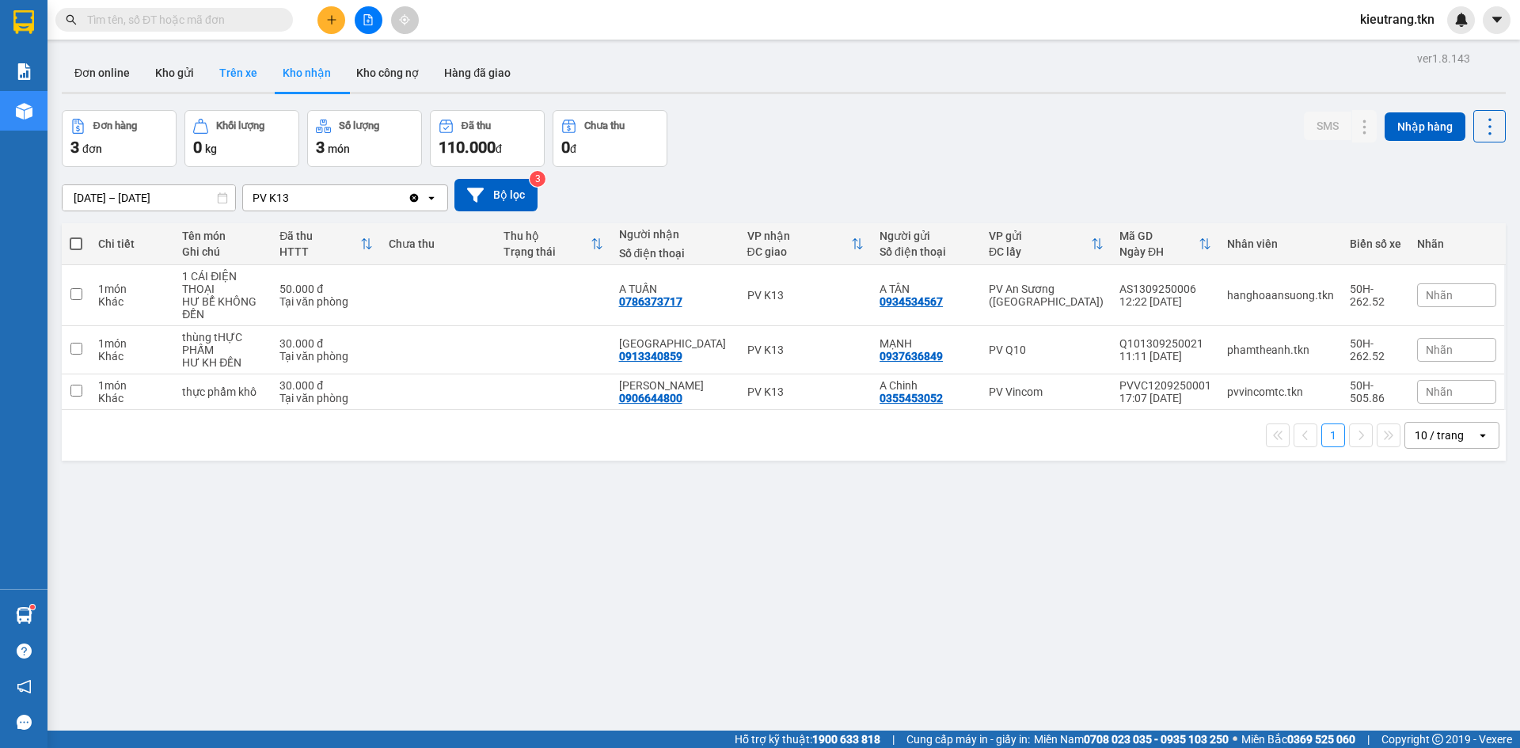
click at [251, 82] on button "Trên xe" at bounding box center [238, 73] width 63 height 38
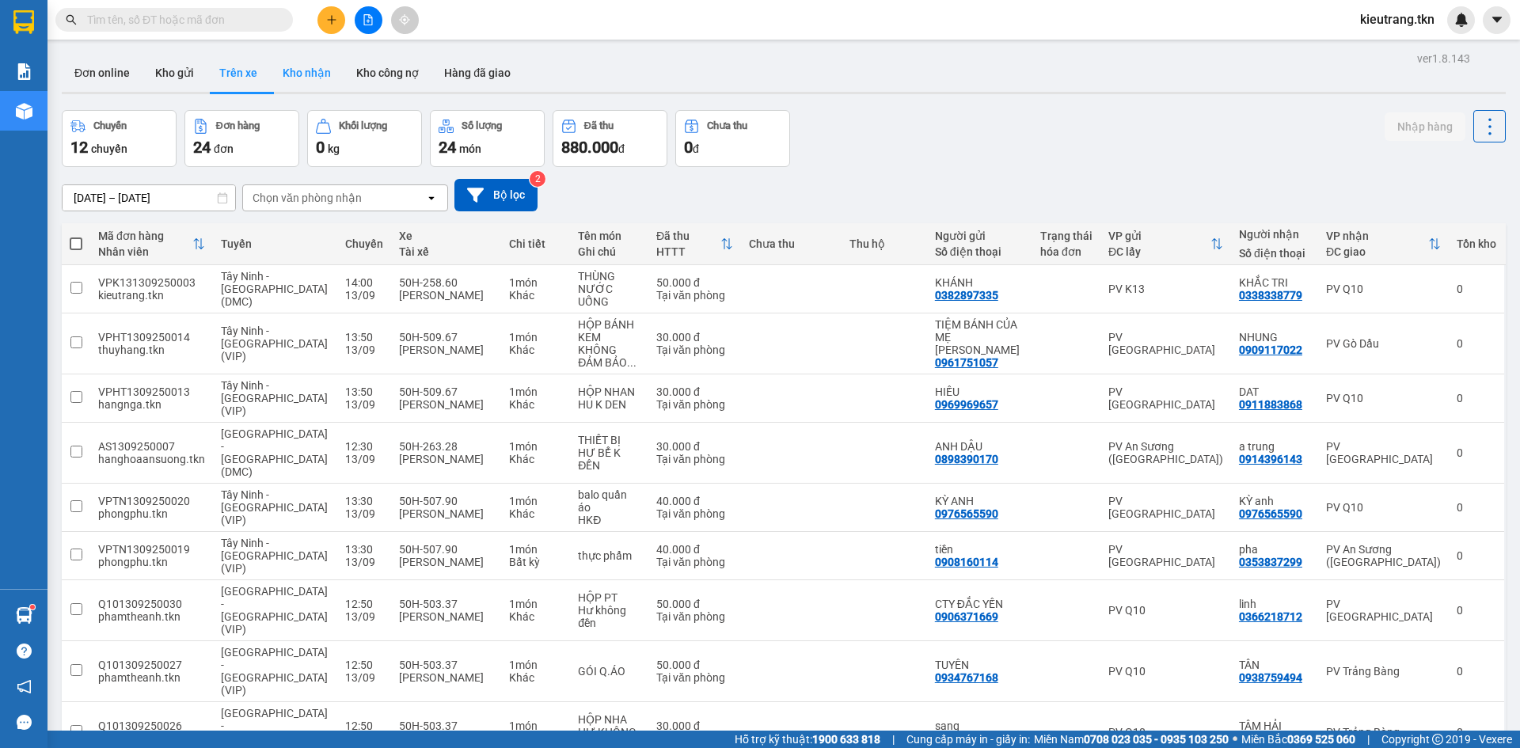
click at [341, 77] on button "Kho nhận" at bounding box center [307, 73] width 74 height 38
type input "[DATE] – [DATE]"
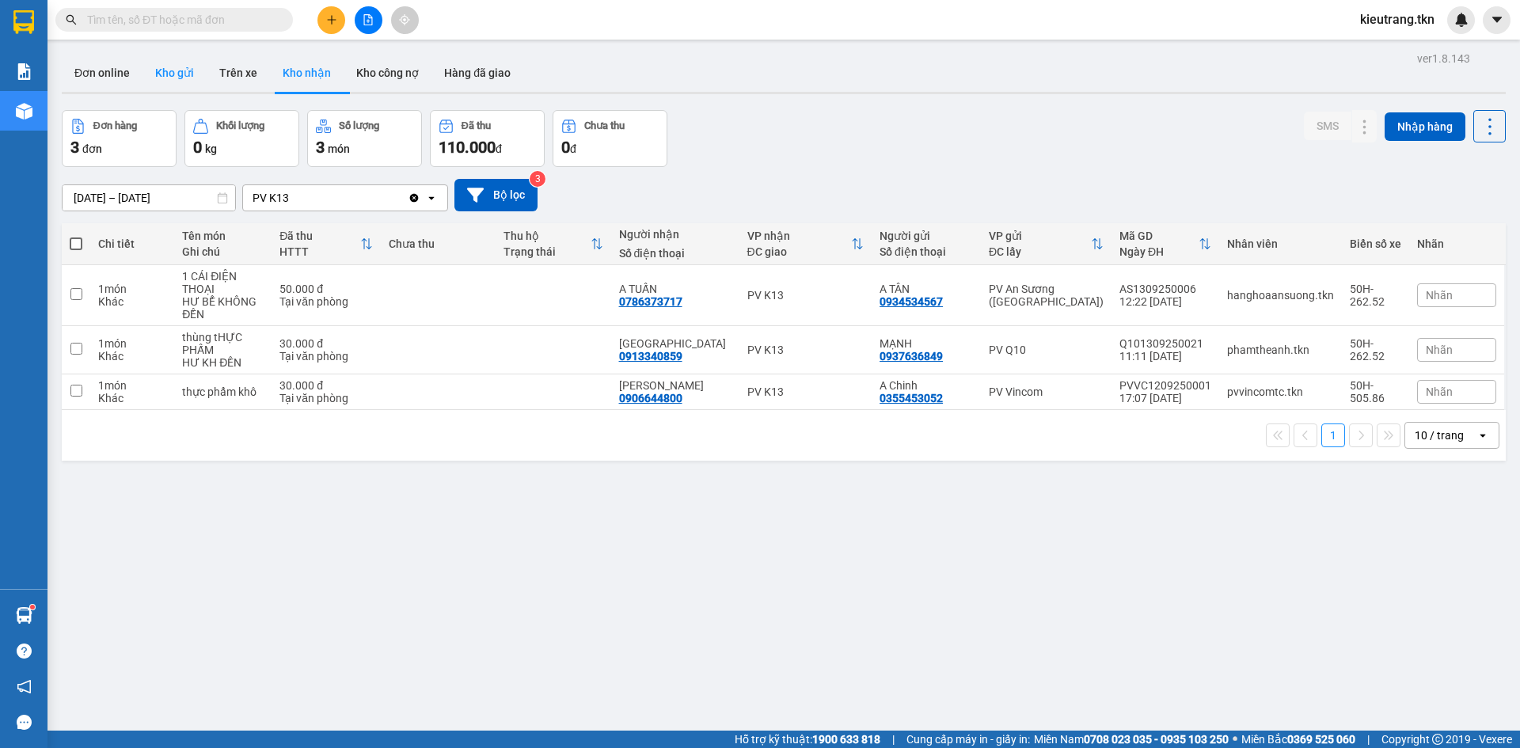
click at [162, 72] on button "Kho gửi" at bounding box center [175, 73] width 64 height 38
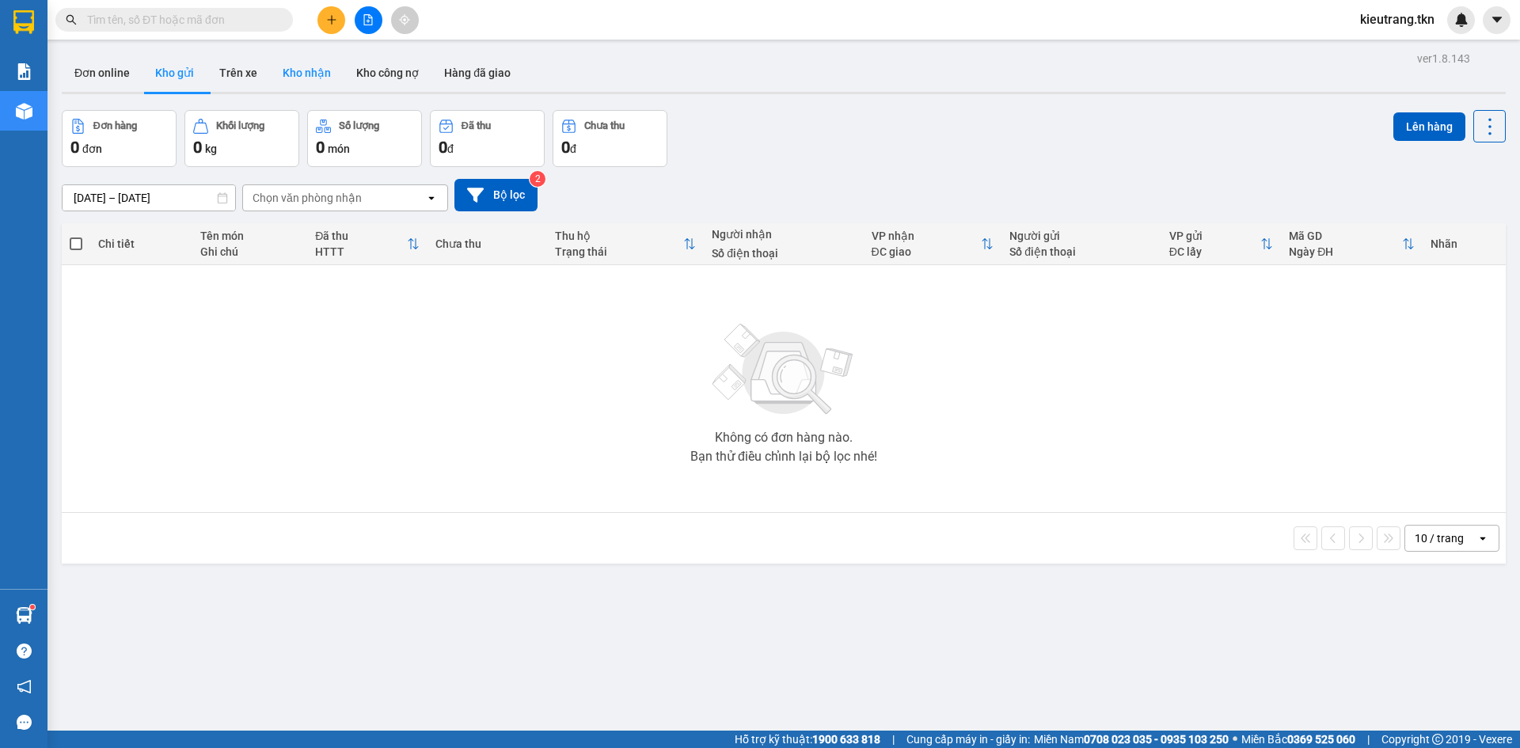
click at [316, 60] on button "Kho nhận" at bounding box center [307, 73] width 74 height 38
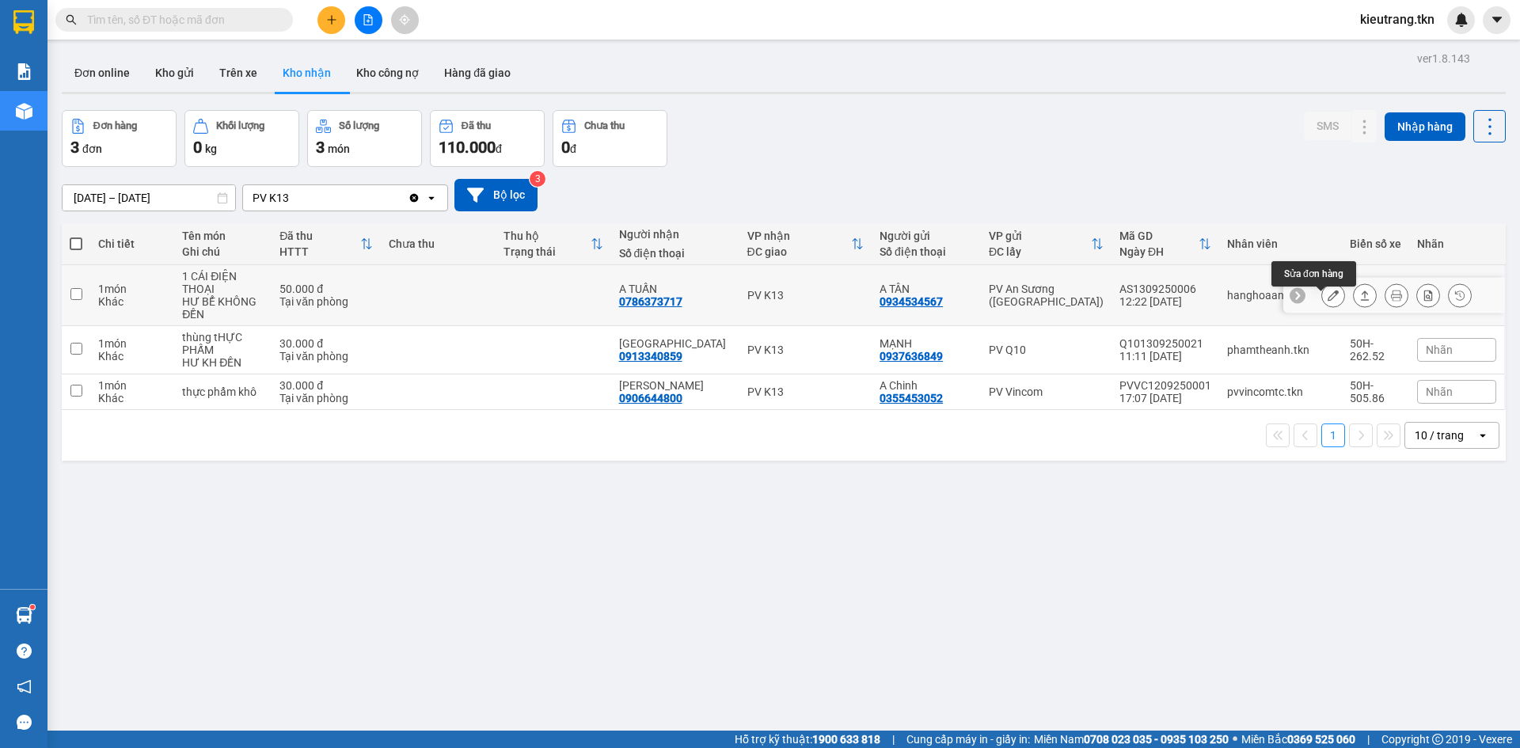
click at [1325, 310] on button at bounding box center [1333, 296] width 22 height 28
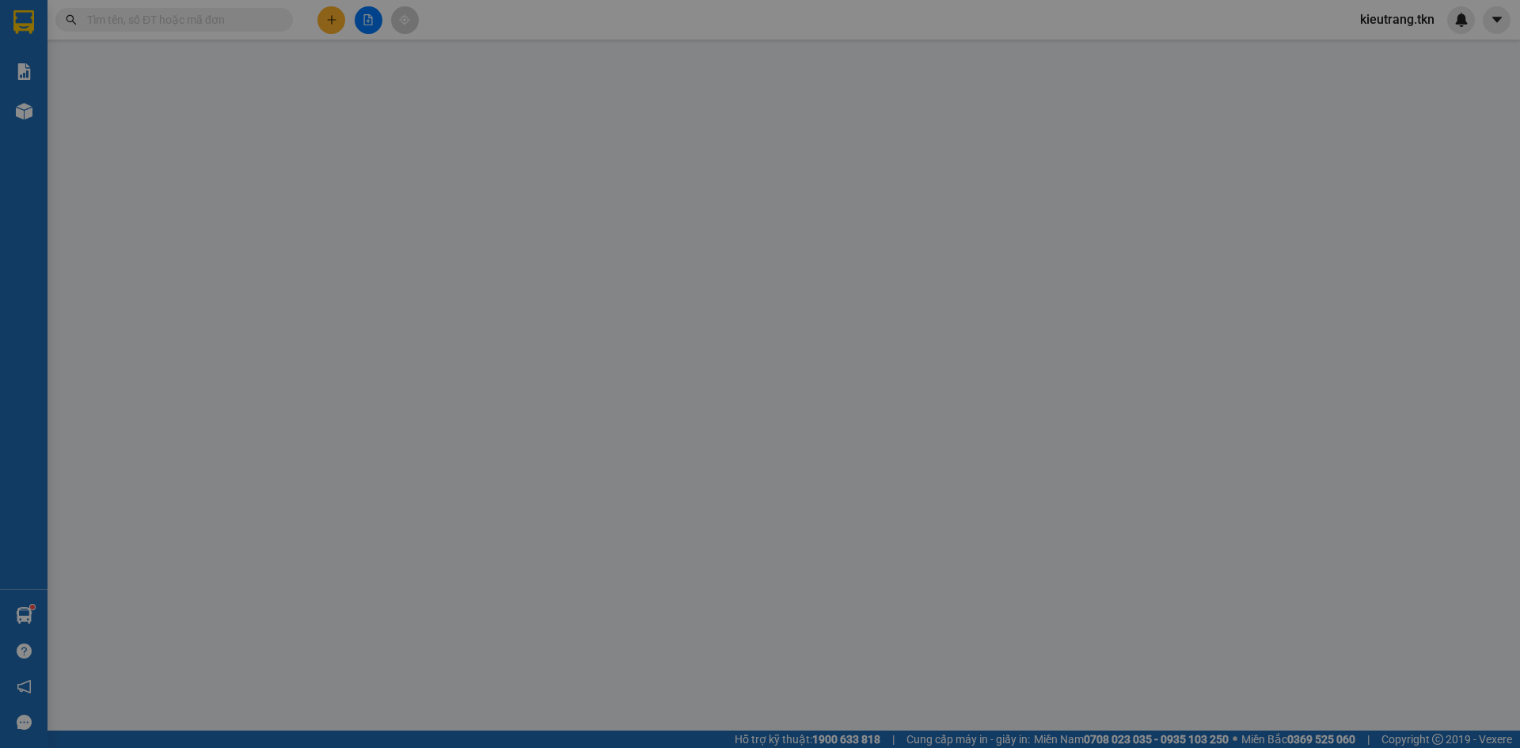
type input "0934534567"
type input "A TÂN"
type input "0786373717"
type input "A TUẤN"
type input "50.000"
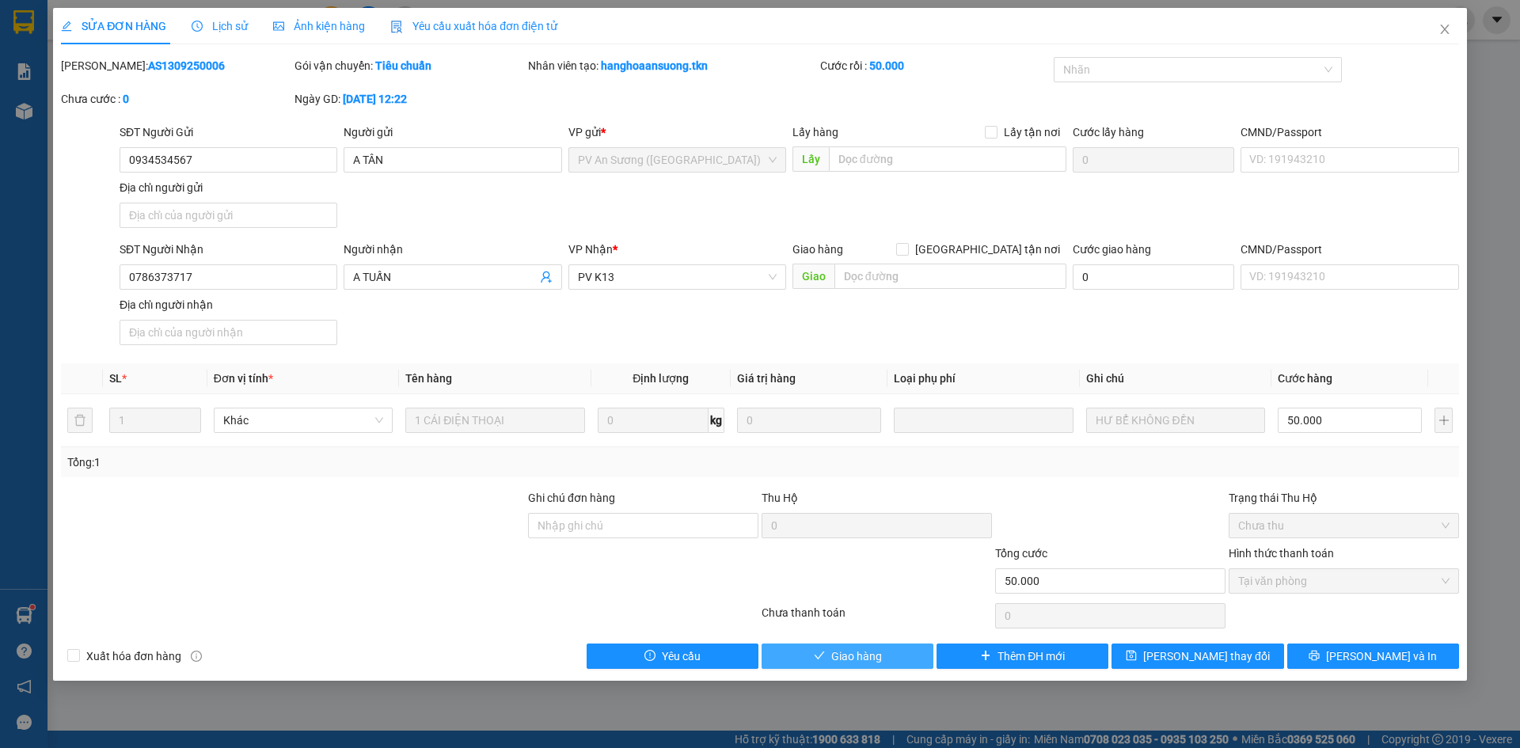
click at [843, 665] on span "Giao hàng" at bounding box center [856, 656] width 51 height 17
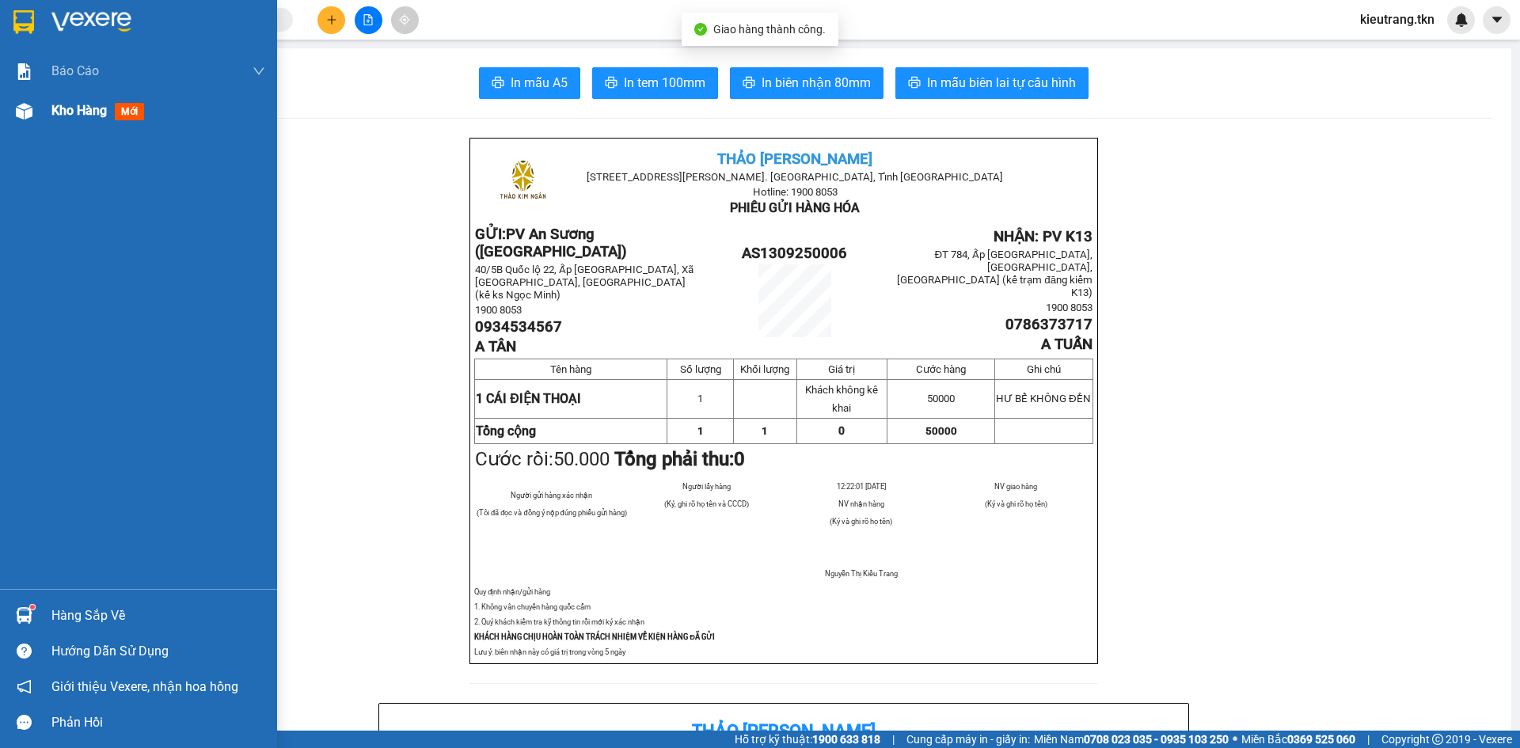
click at [74, 114] on span "Kho hàng" at bounding box center [78, 110] width 55 height 15
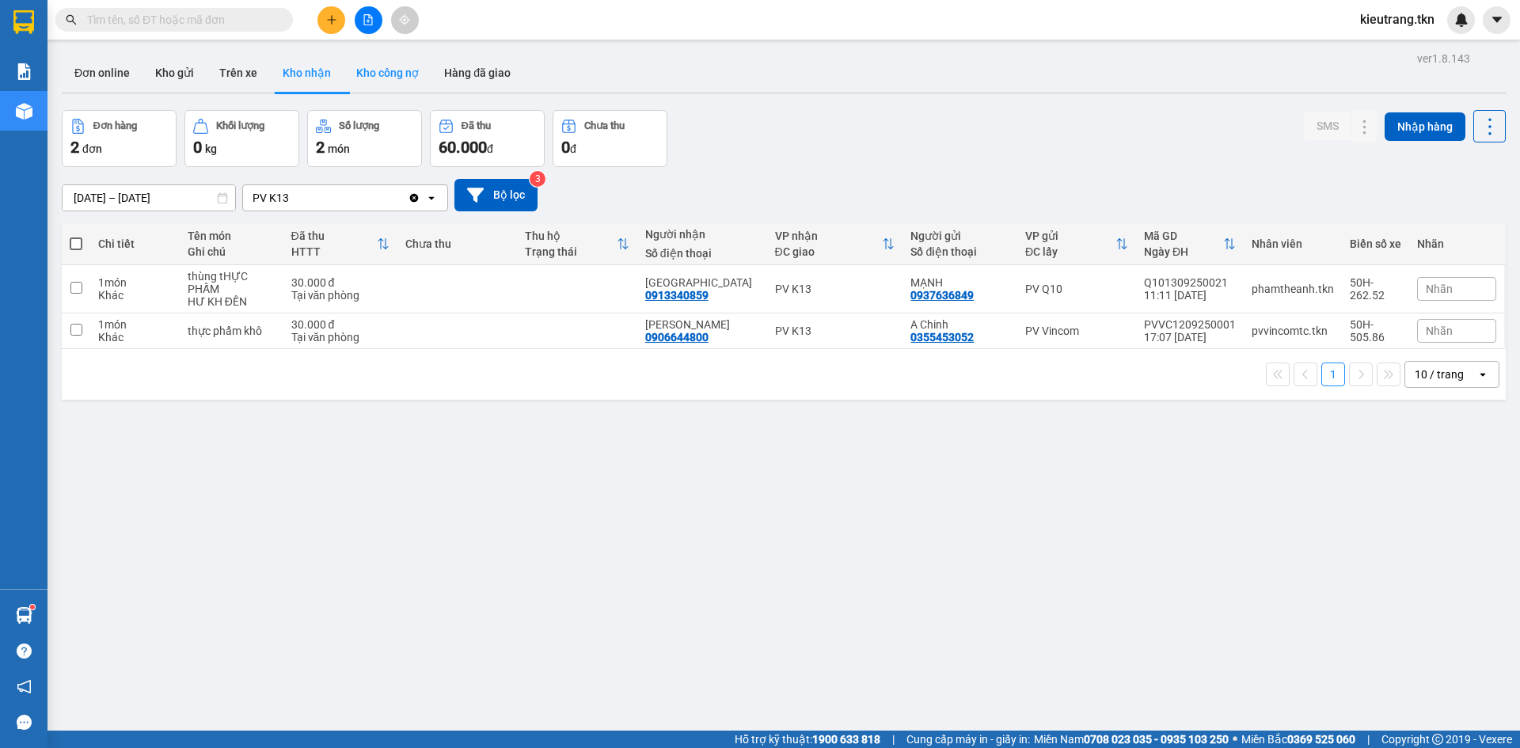
click at [393, 82] on button "Kho công nợ" at bounding box center [388, 73] width 88 height 38
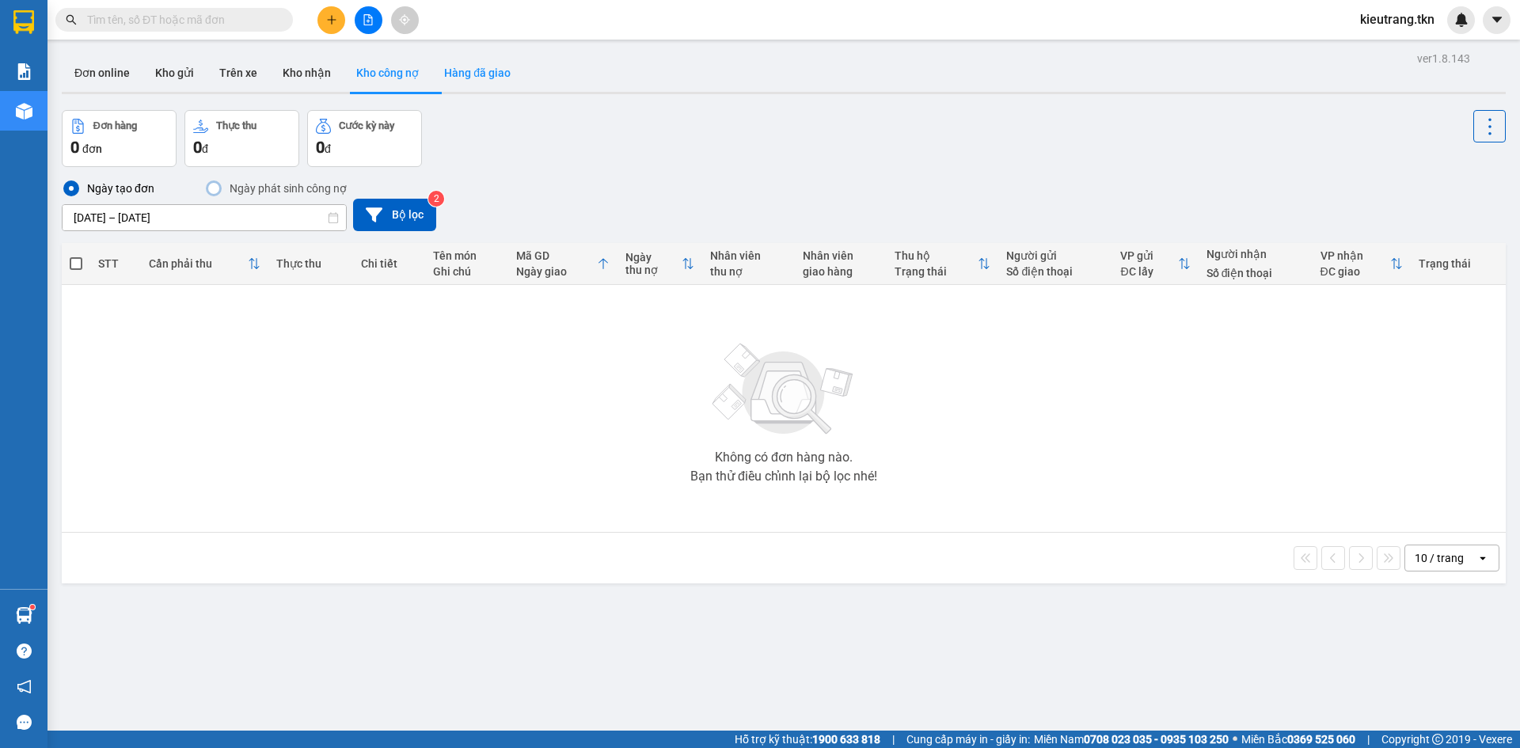
click at [454, 67] on button "Hàng đã giao" at bounding box center [477, 73] width 92 height 38
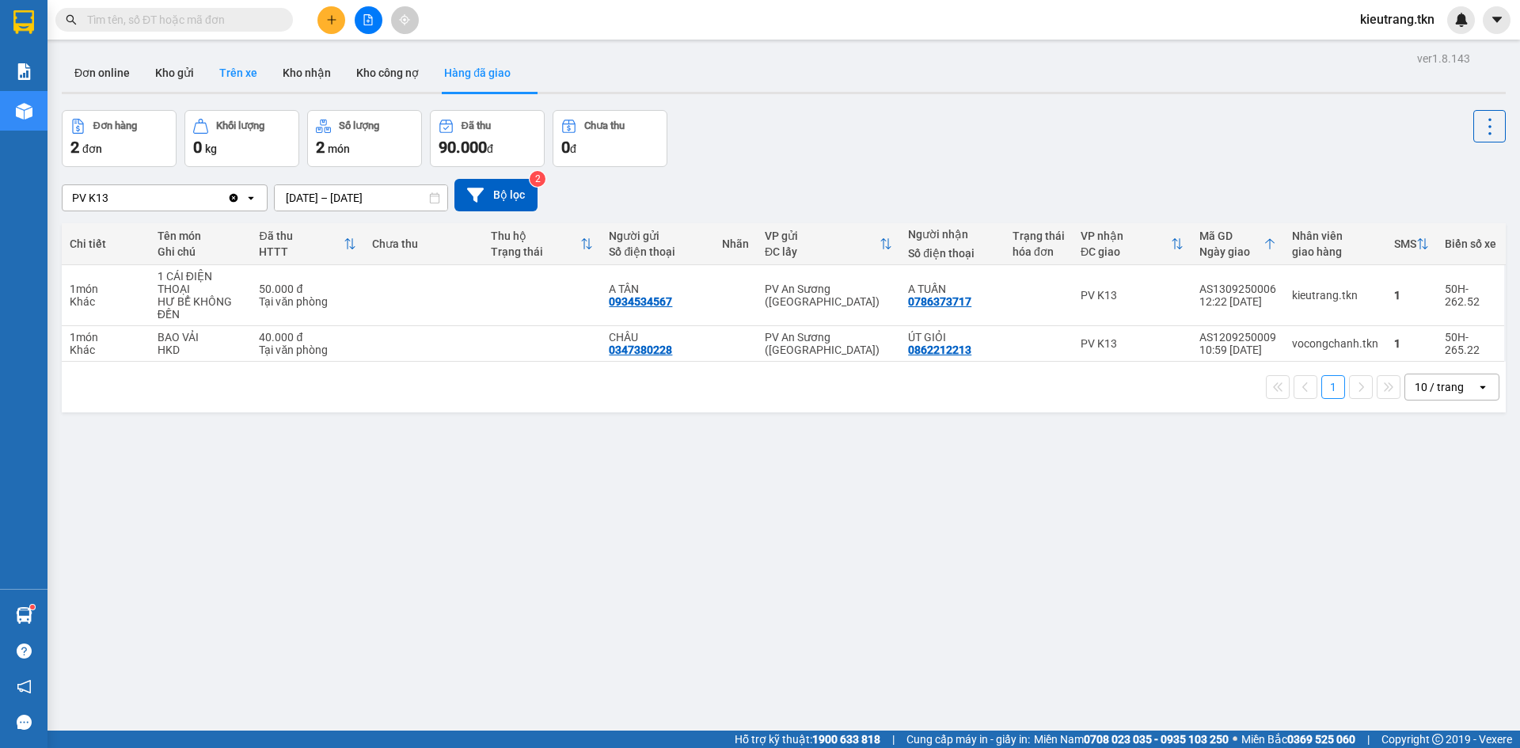
click at [234, 67] on button "Trên xe" at bounding box center [238, 73] width 63 height 38
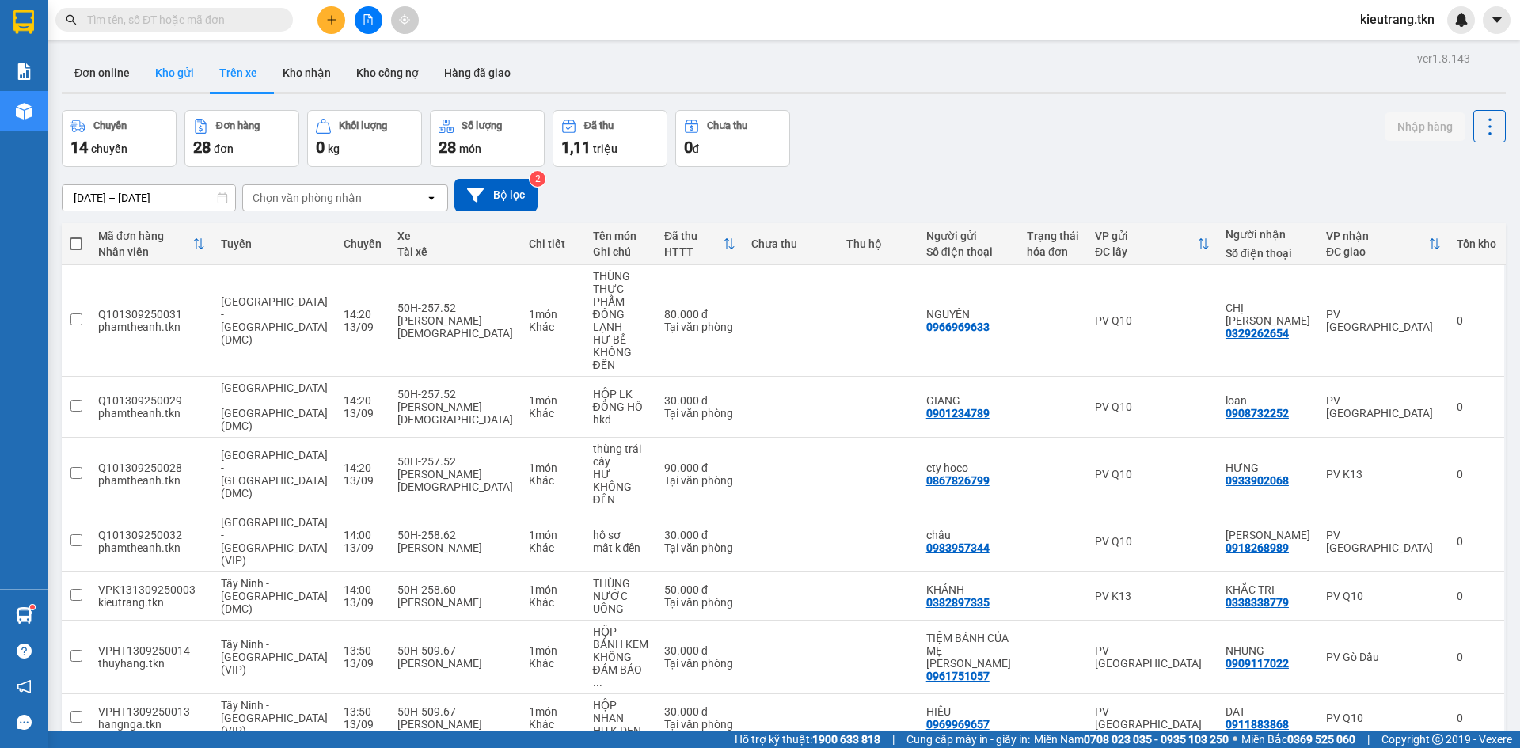
click at [177, 63] on button "Kho gửi" at bounding box center [175, 73] width 64 height 38
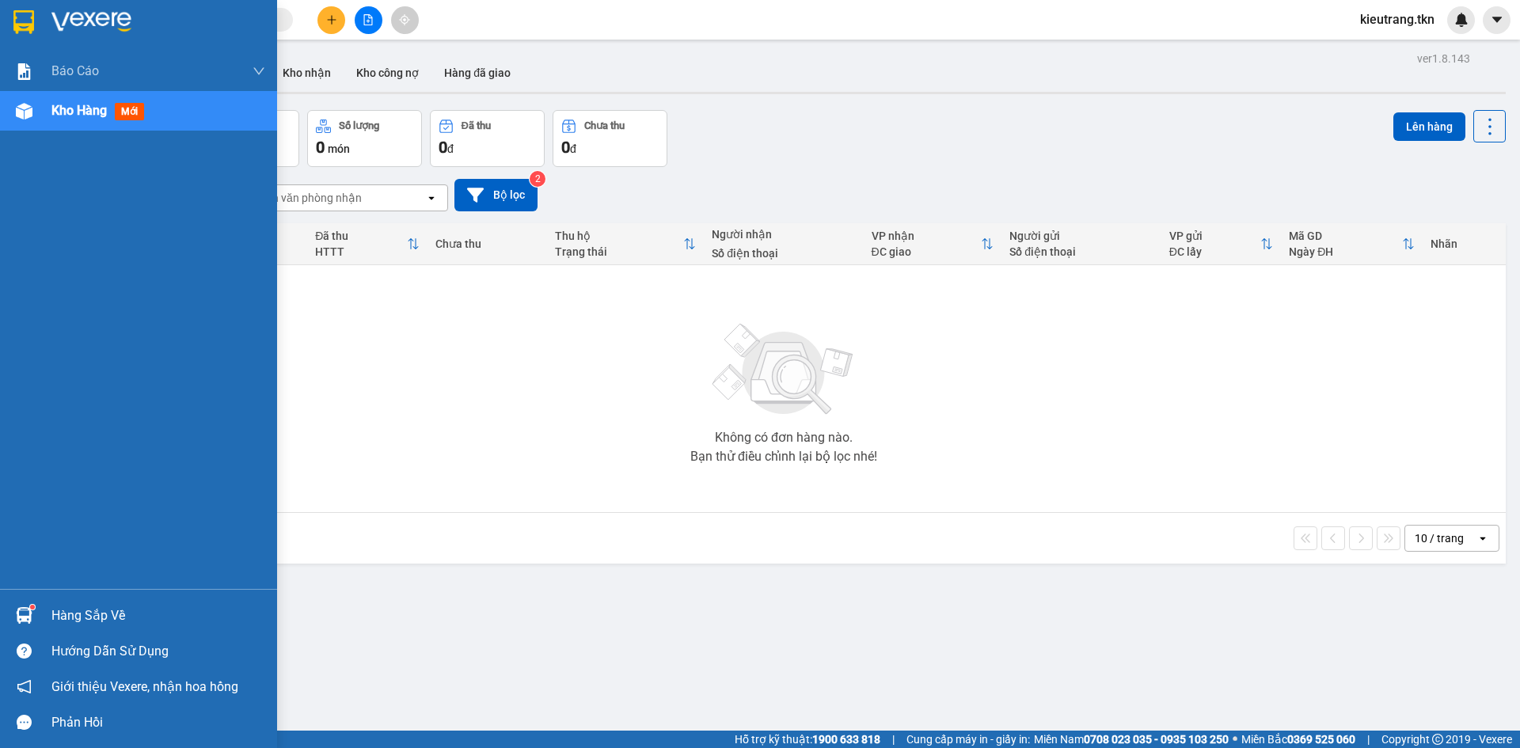
click at [44, 607] on div "Hàng sắp về" at bounding box center [138, 616] width 277 height 36
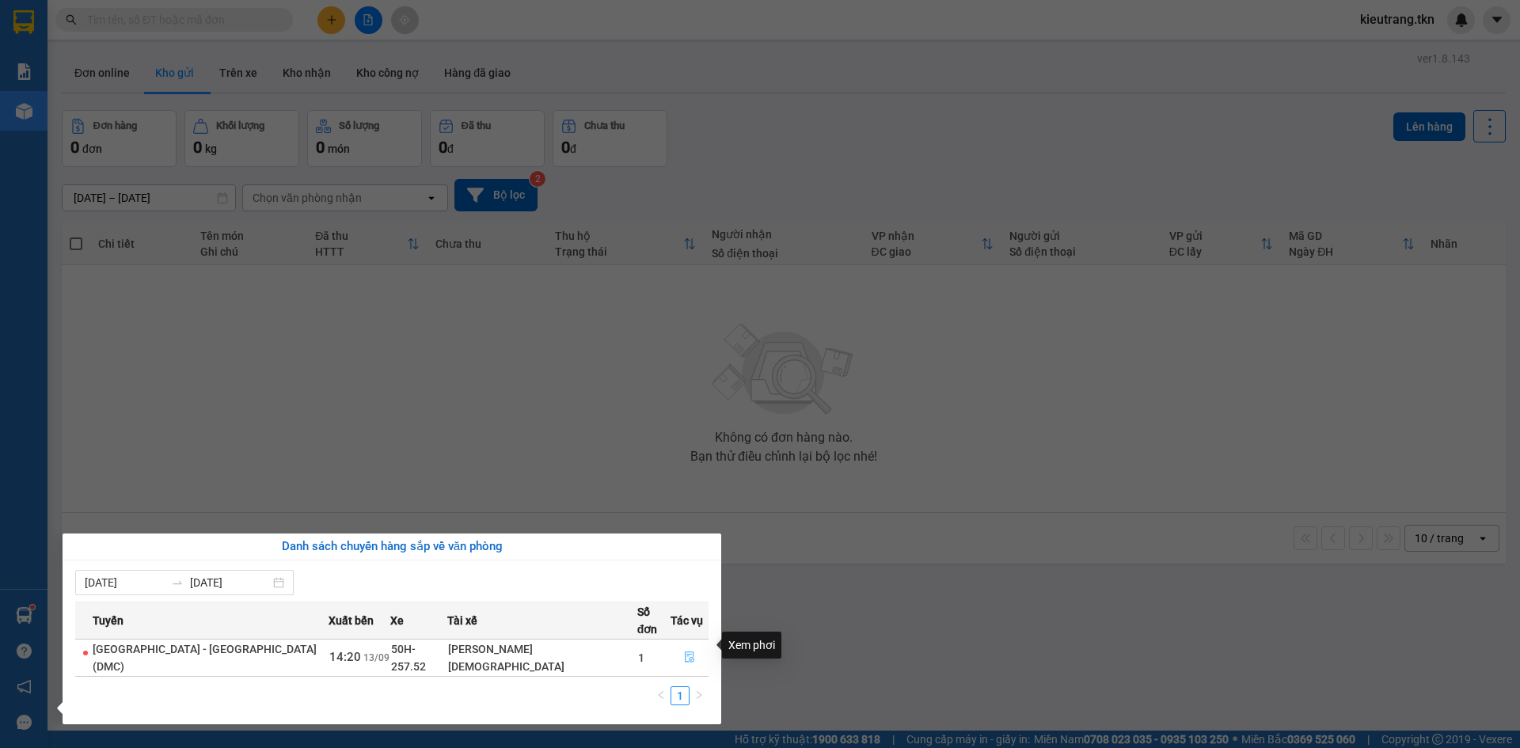
click at [684, 652] on icon "file-done" at bounding box center [689, 657] width 11 height 11
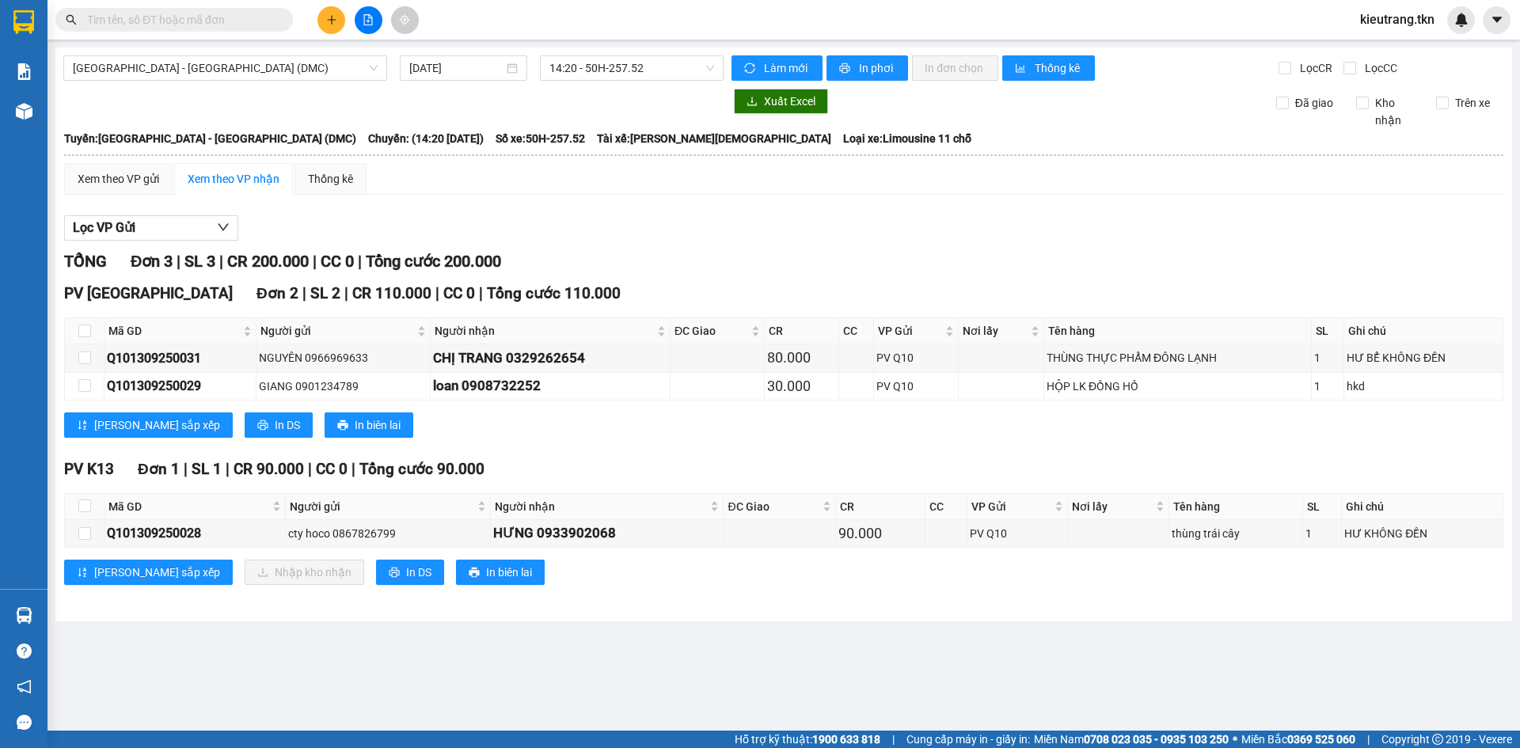
click at [71, 109] on div at bounding box center [393, 101] width 660 height 25
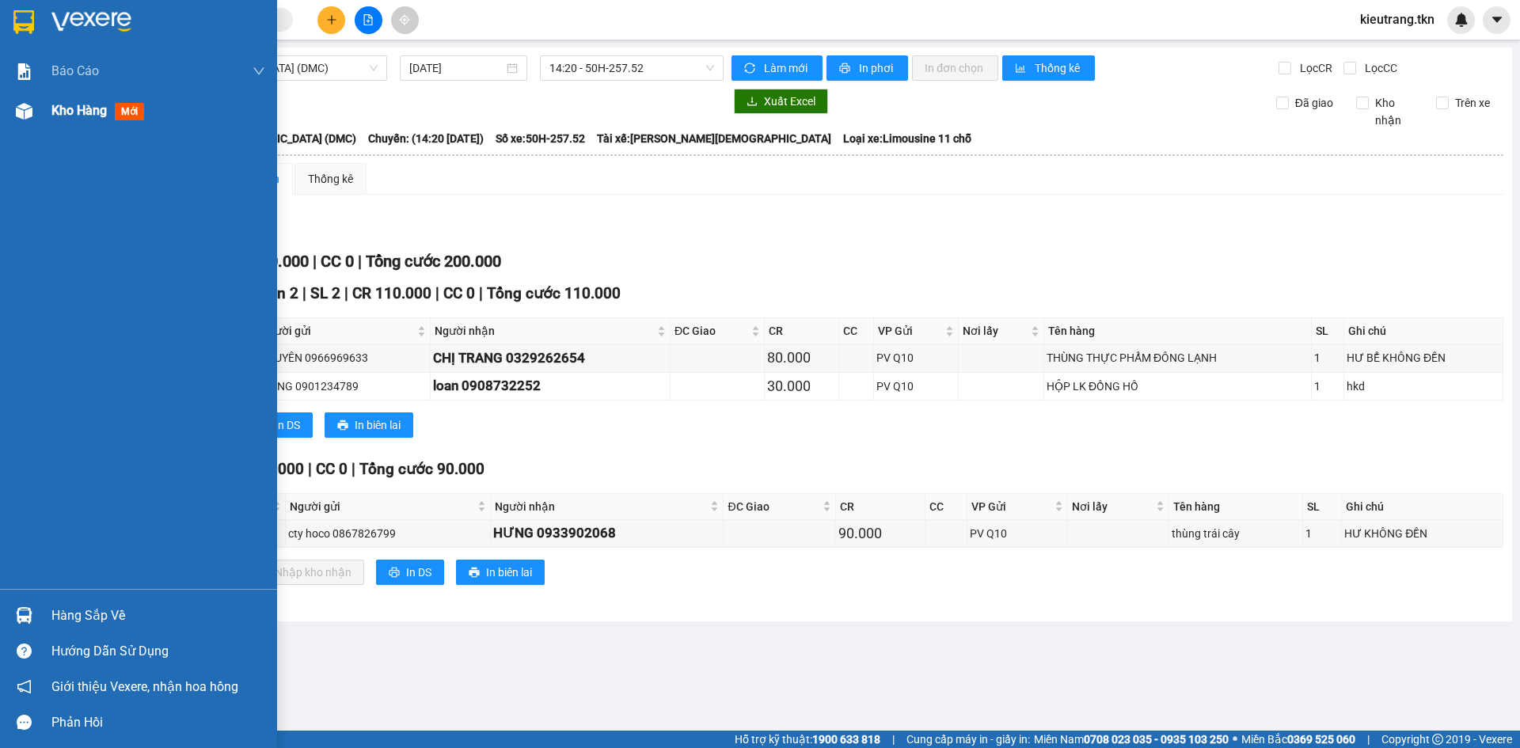
click at [70, 105] on span "Kho hàng" at bounding box center [78, 110] width 55 height 15
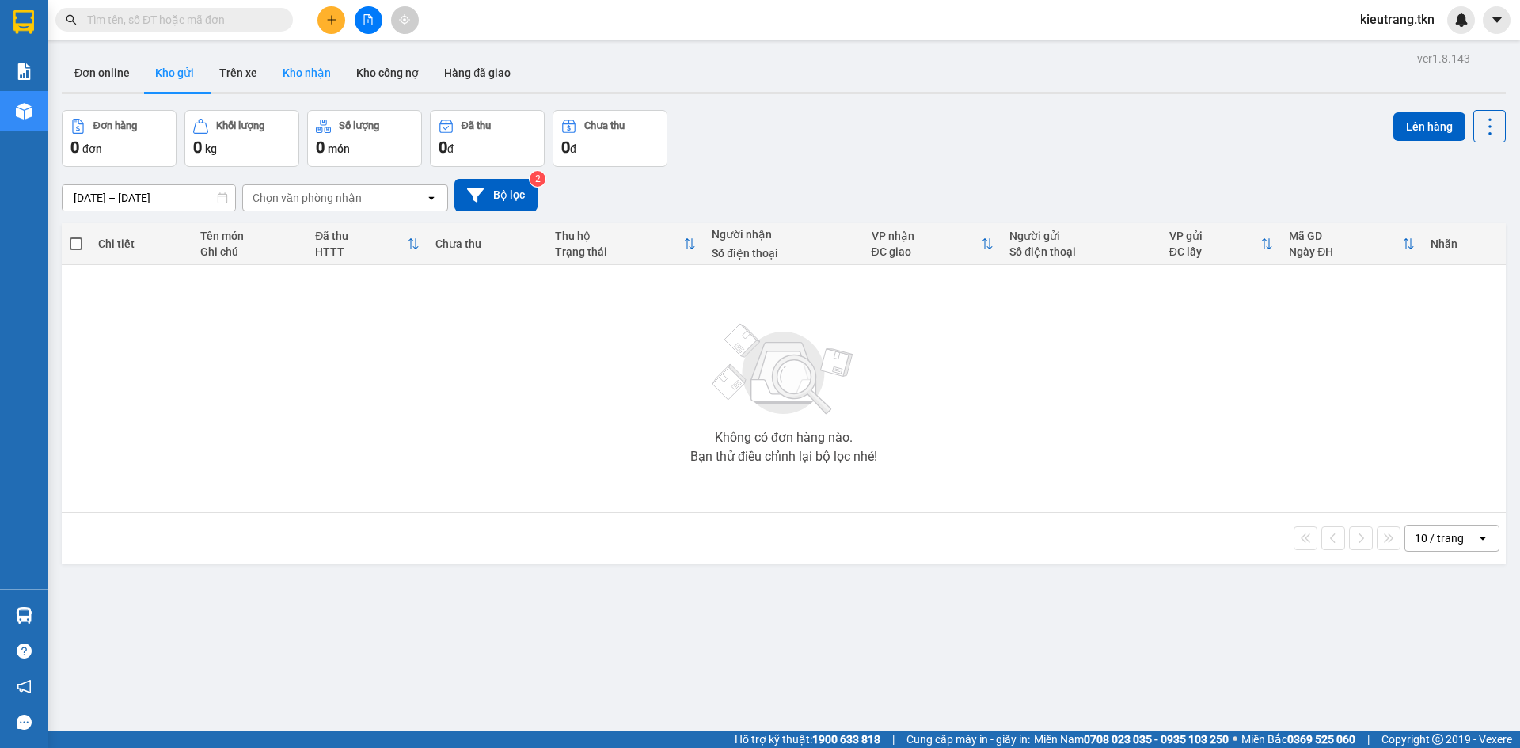
click at [303, 84] on button "Kho nhận" at bounding box center [307, 73] width 74 height 38
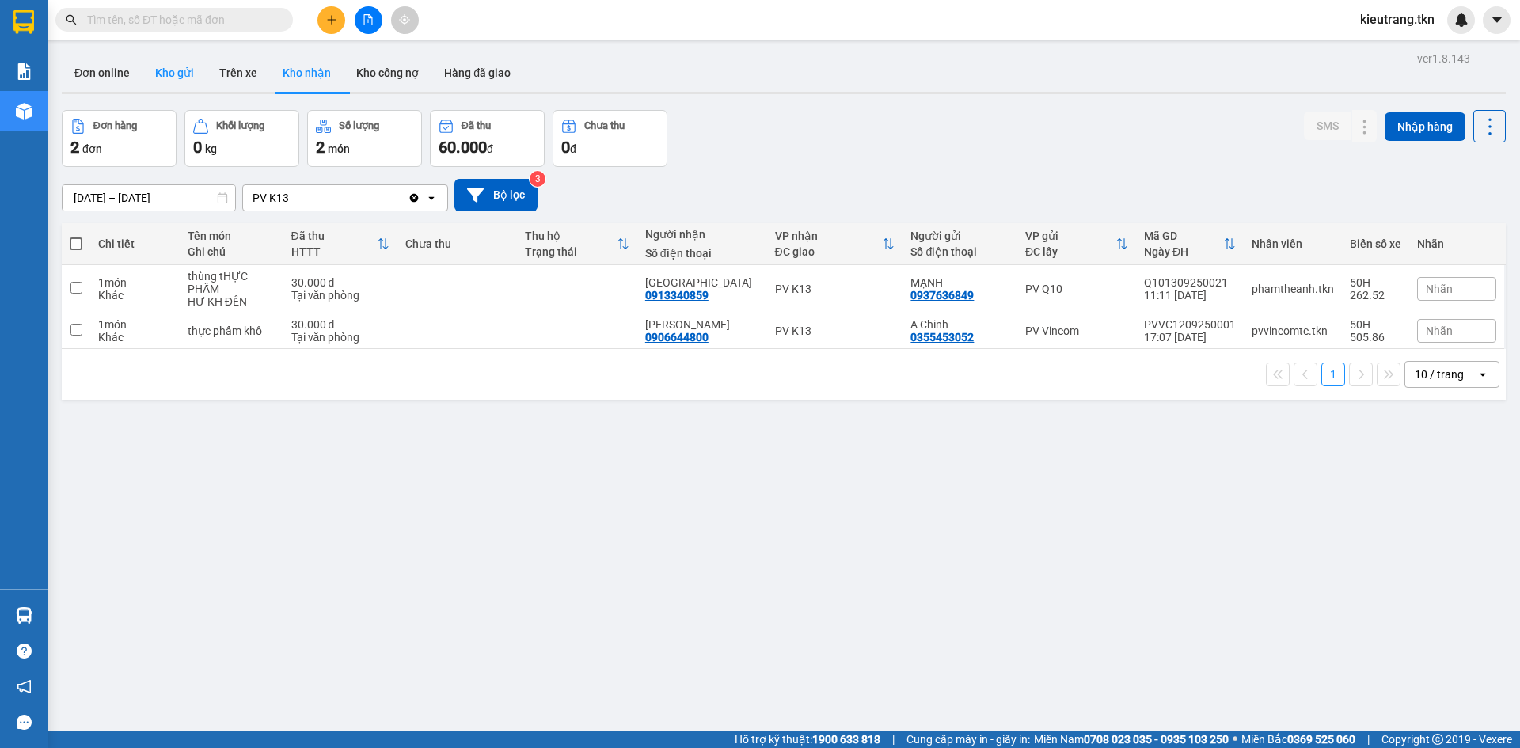
click at [178, 63] on button "Kho gửi" at bounding box center [175, 73] width 64 height 38
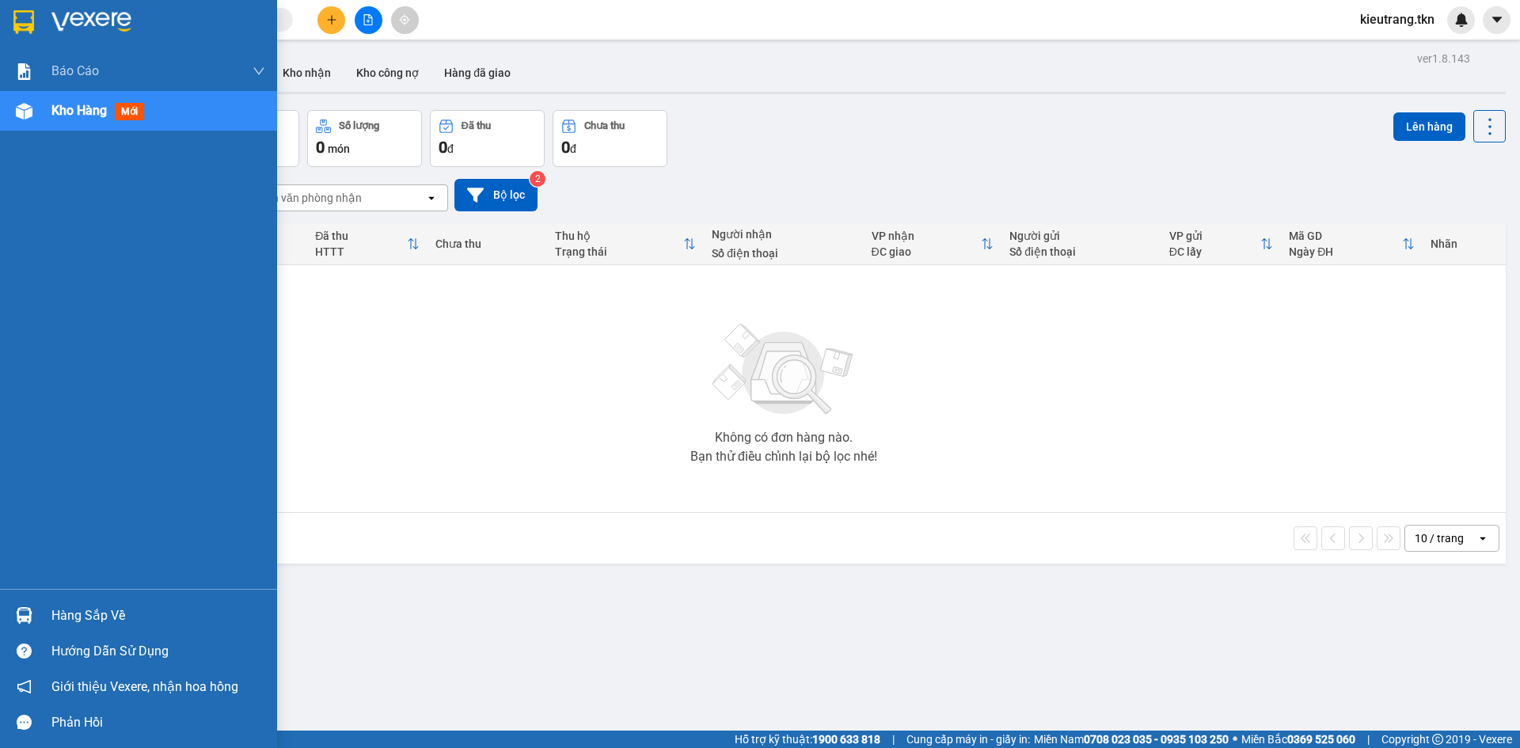
click at [67, 604] on div "Hàng sắp về" at bounding box center [158, 616] width 214 height 24
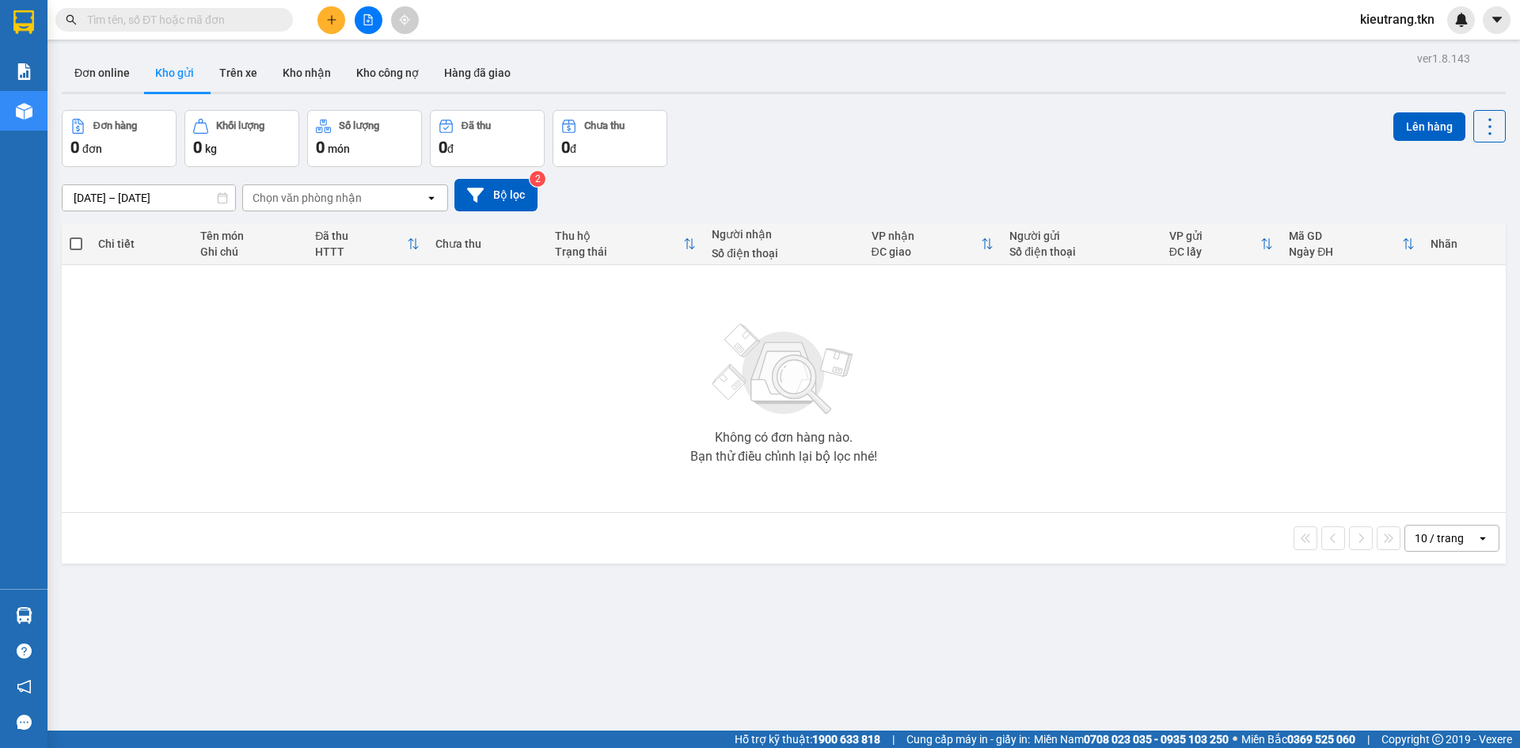
click at [316, 435] on section "Kết quả tìm kiếm ( 0 ) Bộ lọc No Data kieutrang.tkn Báo cáo Mẫu 1: Báo cáo dòng…" at bounding box center [760, 374] width 1520 height 748
click at [253, 76] on button "Trên xe" at bounding box center [238, 73] width 63 height 38
